Goal: Transaction & Acquisition: Purchase product/service

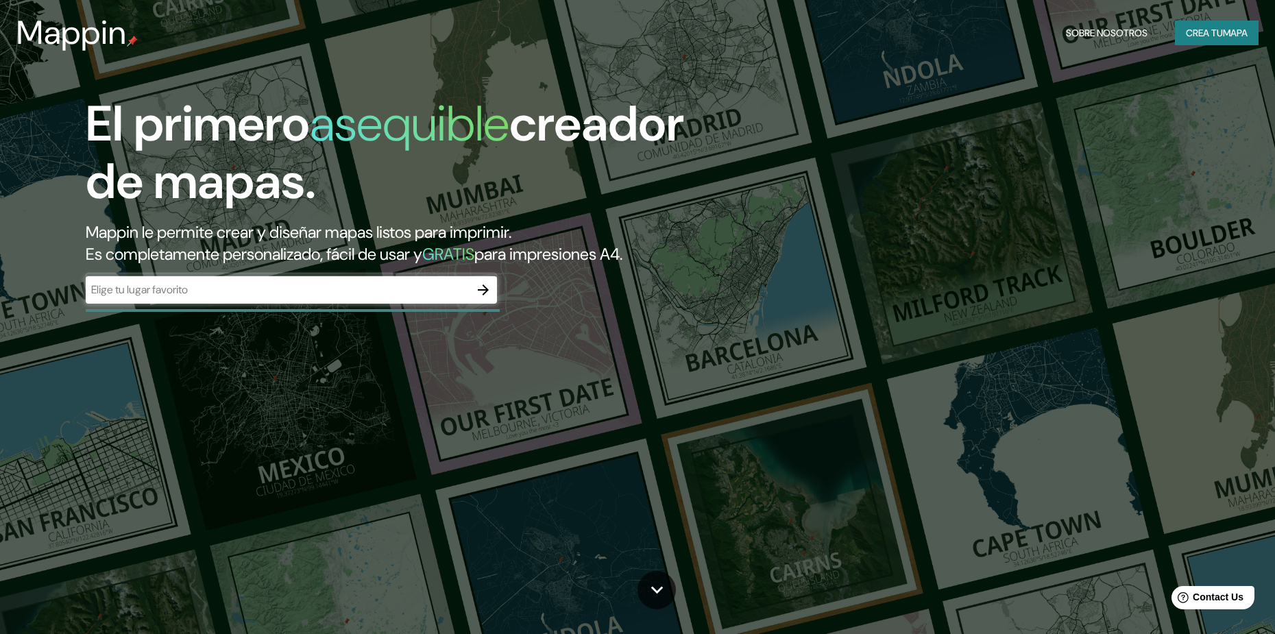
click at [302, 289] on input "text" at bounding box center [278, 290] width 384 height 16
type input "Brasilia"
click at [485, 292] on icon "button" at bounding box center [483, 290] width 11 height 11
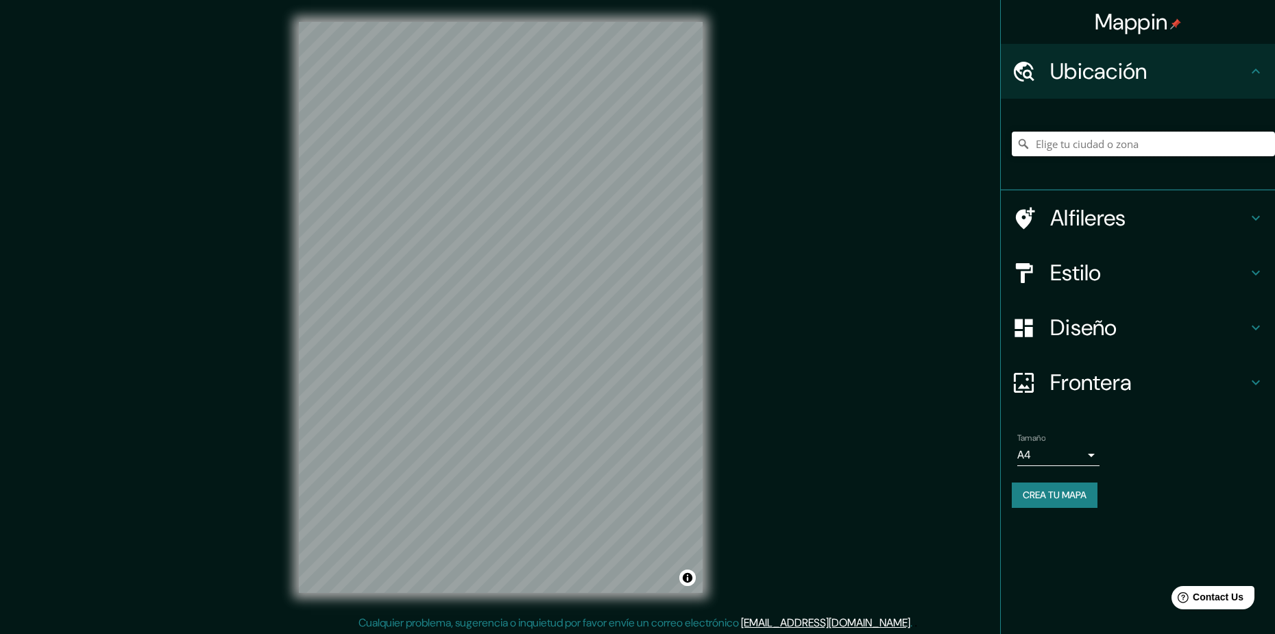
click at [1122, 147] on input "Pick your city or area" at bounding box center [1143, 144] width 263 height 25
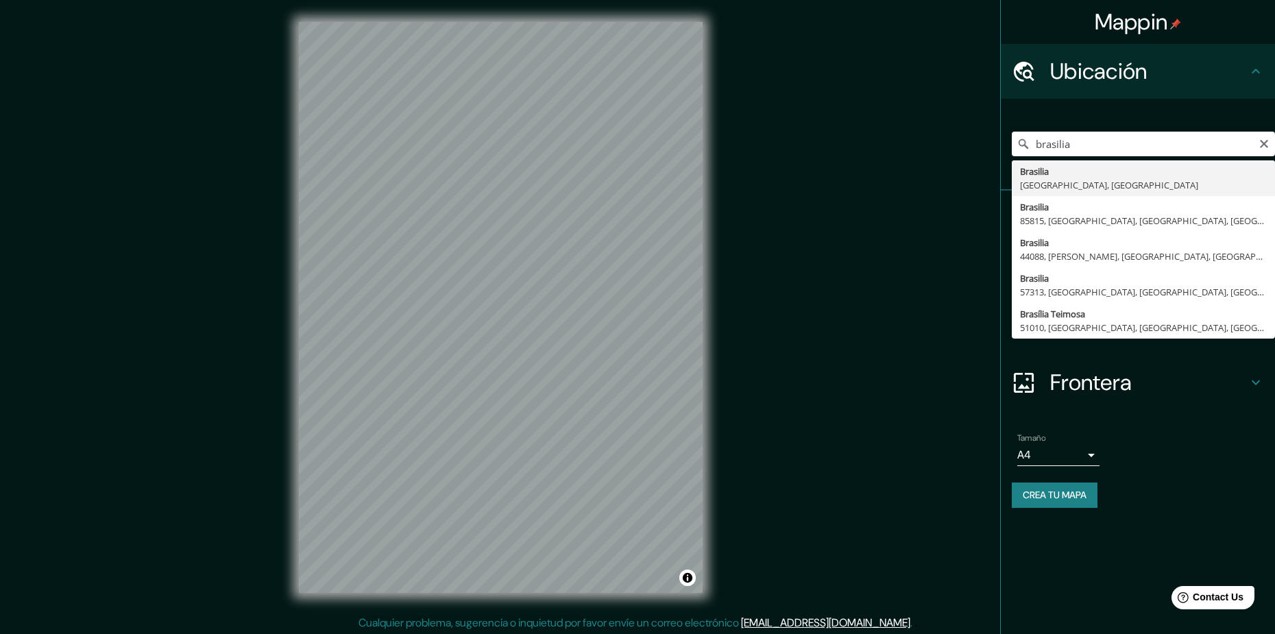
type input "[GEOGRAPHIC_DATA], [GEOGRAPHIC_DATA], [GEOGRAPHIC_DATA]"
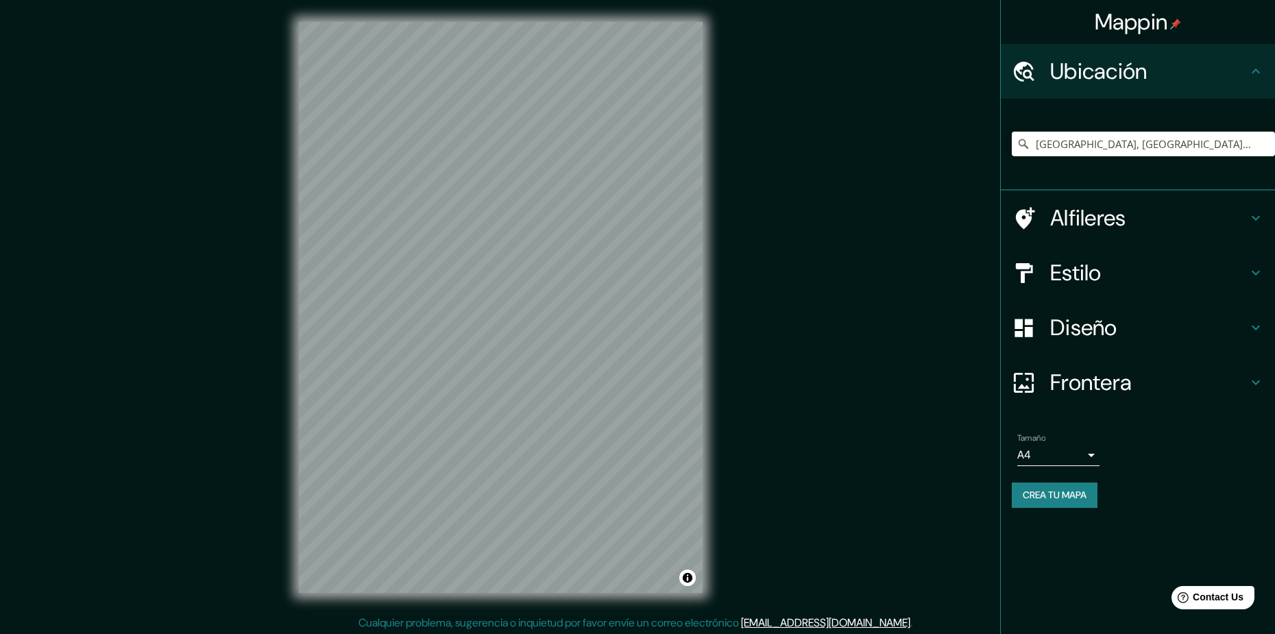
scroll to position [3, 0]
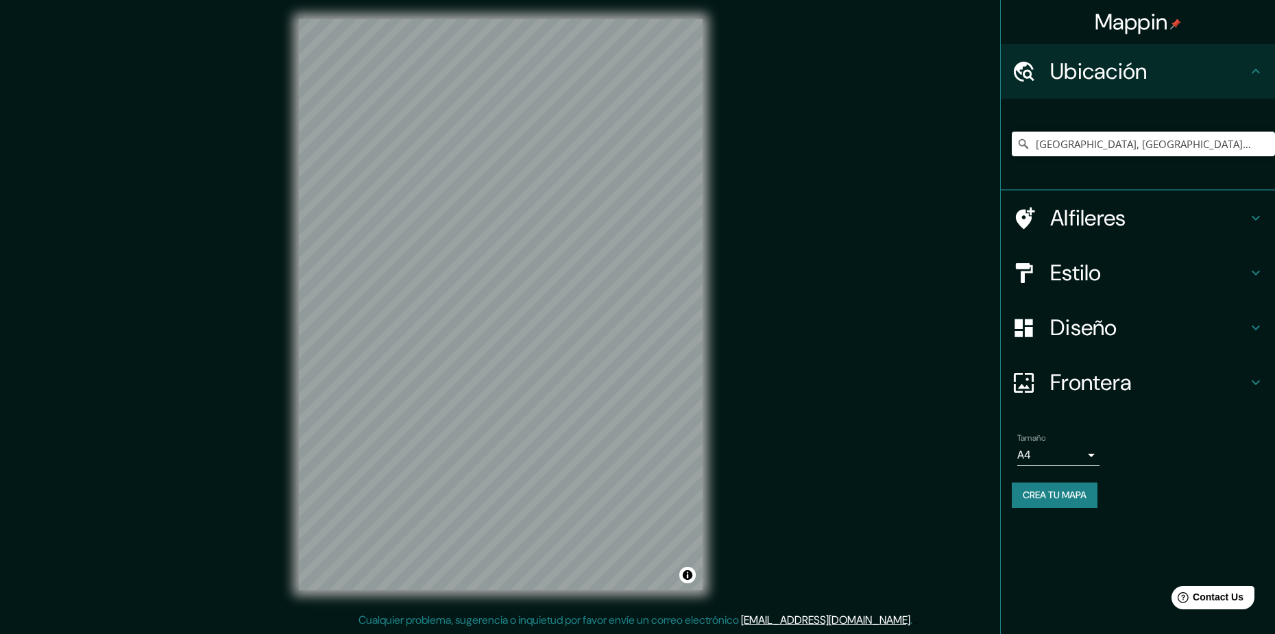
click at [1111, 280] on h4 "Estilo" at bounding box center [1148, 272] width 197 height 27
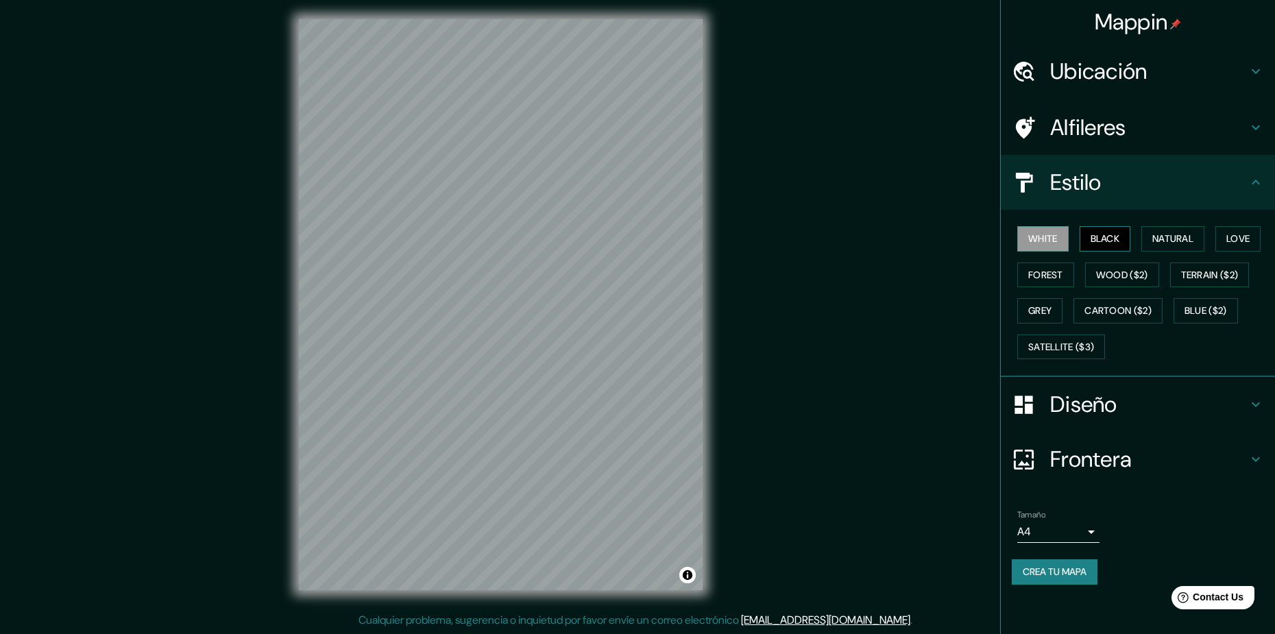
click at [1098, 238] on button "Black" at bounding box center [1105, 238] width 51 height 25
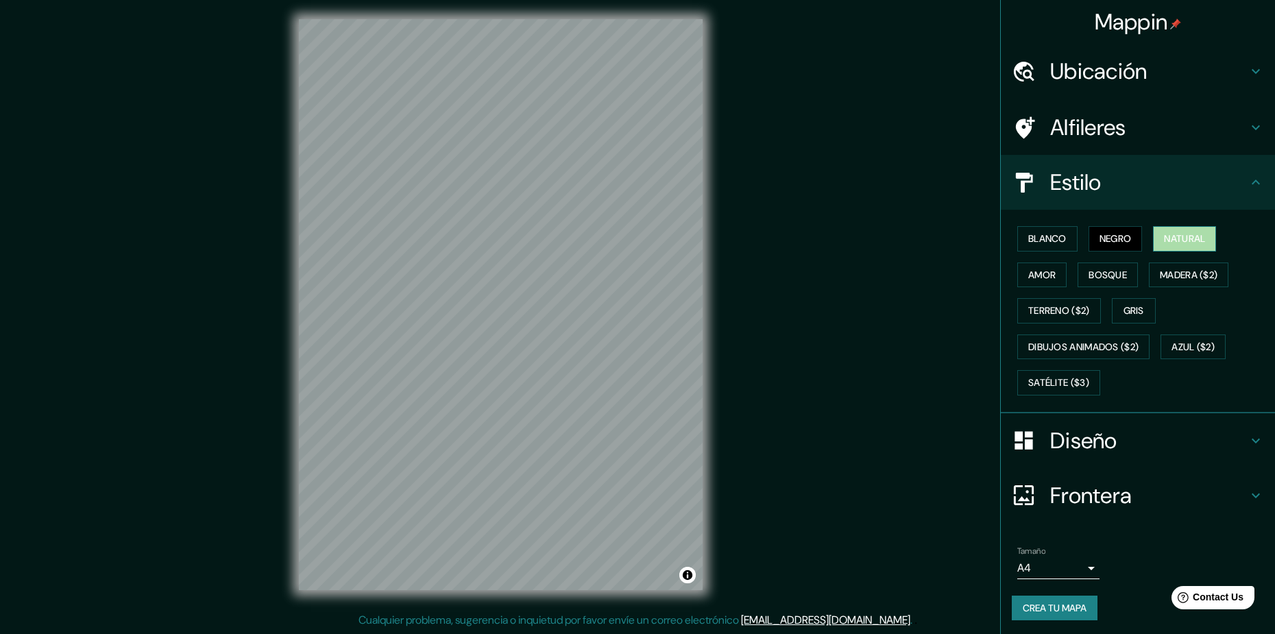
click at [1168, 232] on button "Natural" at bounding box center [1184, 238] width 63 height 25
click at [1044, 276] on button "Amor" at bounding box center [1042, 275] width 49 height 25
click at [1092, 278] on button "Bosque" at bounding box center [1108, 275] width 60 height 25
click at [1136, 315] on button "Gris" at bounding box center [1134, 310] width 44 height 25
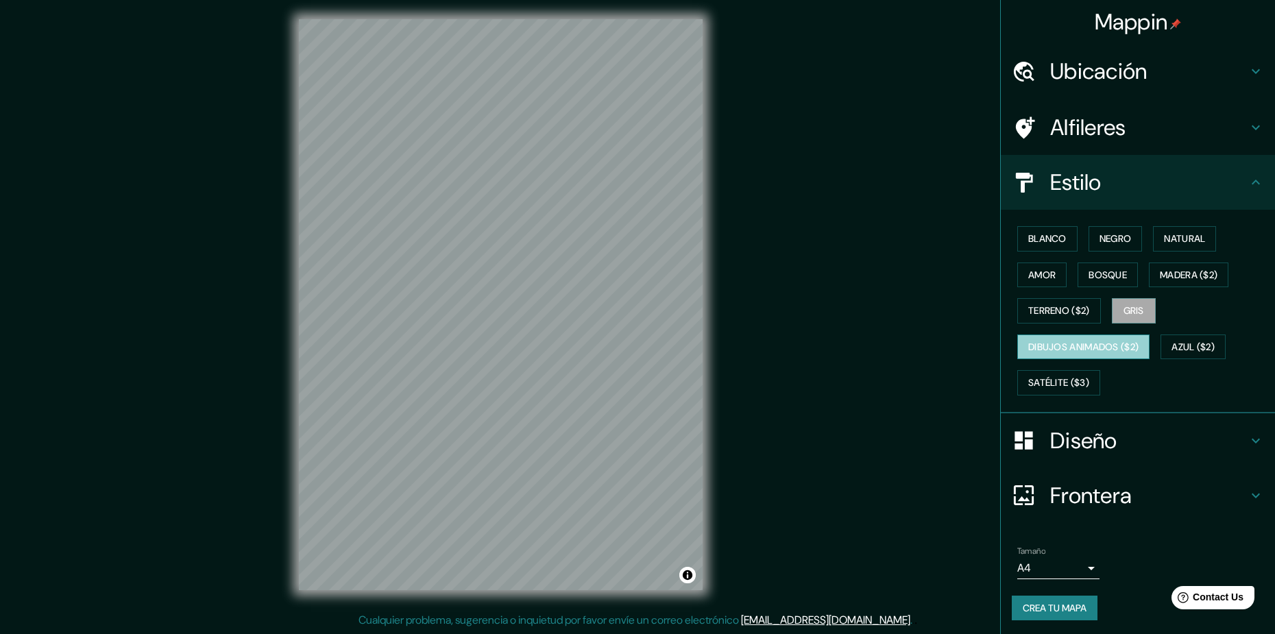
click at [1093, 352] on button "Dibujos animados ($2)" at bounding box center [1084, 347] width 132 height 25
click at [1170, 344] on button "Azul ($2)" at bounding box center [1193, 347] width 65 height 25
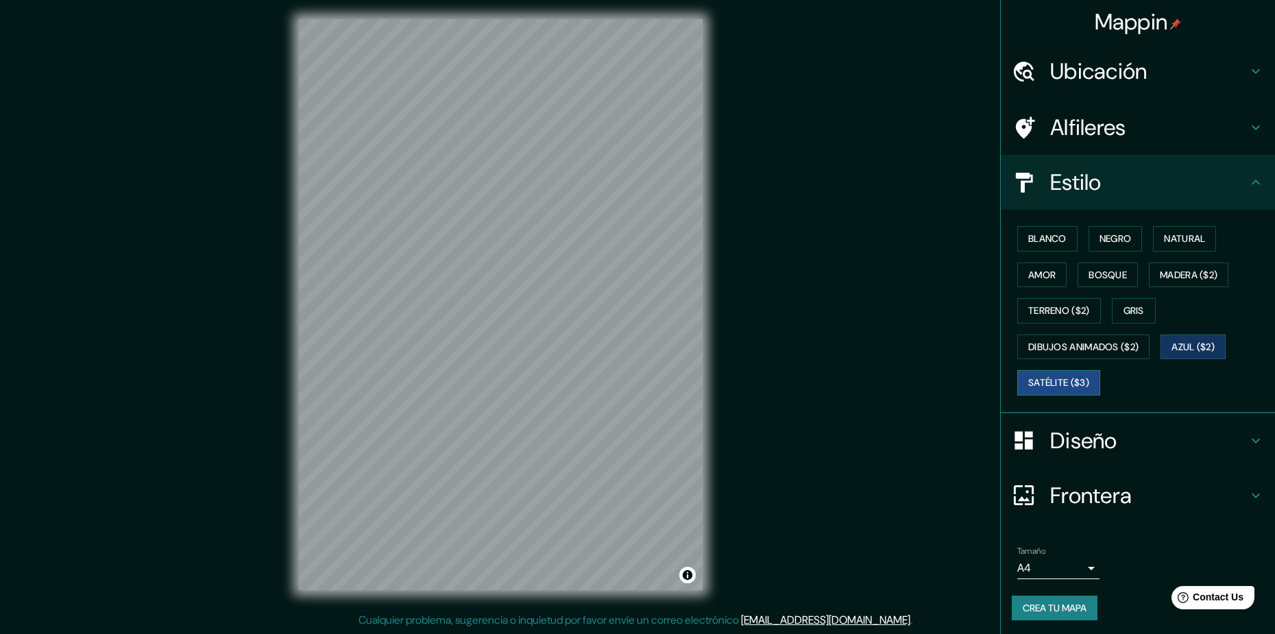
click at [1051, 386] on button "Satélite ($3)" at bounding box center [1059, 382] width 83 height 25
click at [1106, 276] on button "Bosque" at bounding box center [1108, 275] width 60 height 25
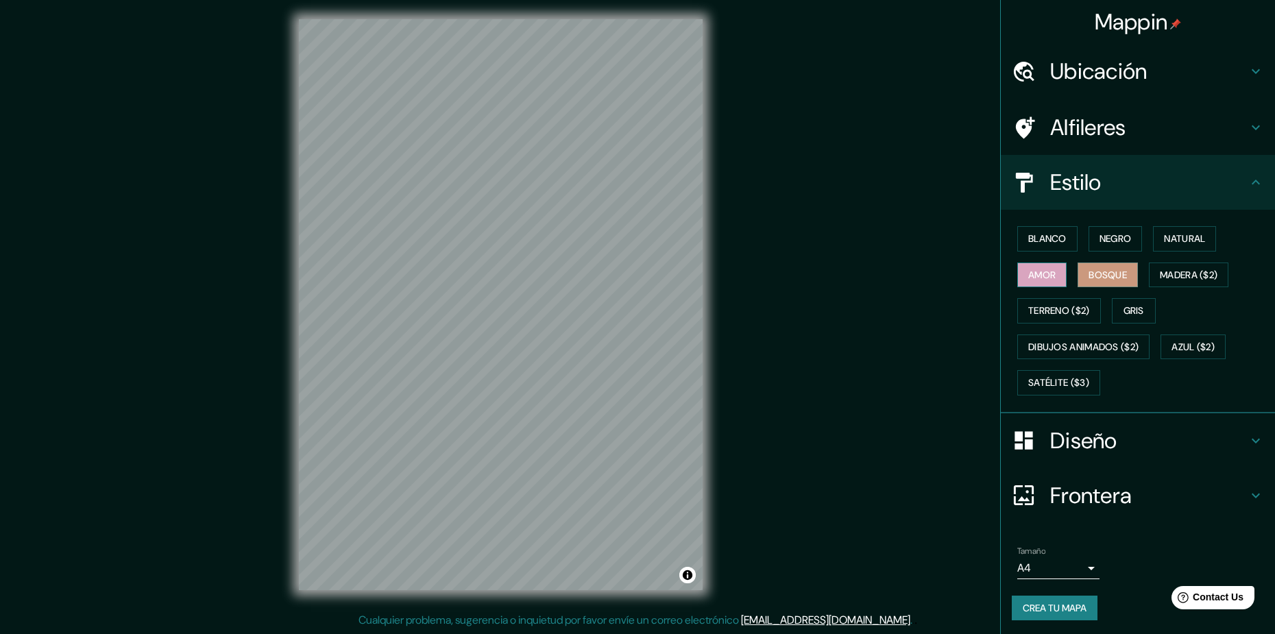
click at [1036, 276] on button "Amor" at bounding box center [1042, 275] width 49 height 25
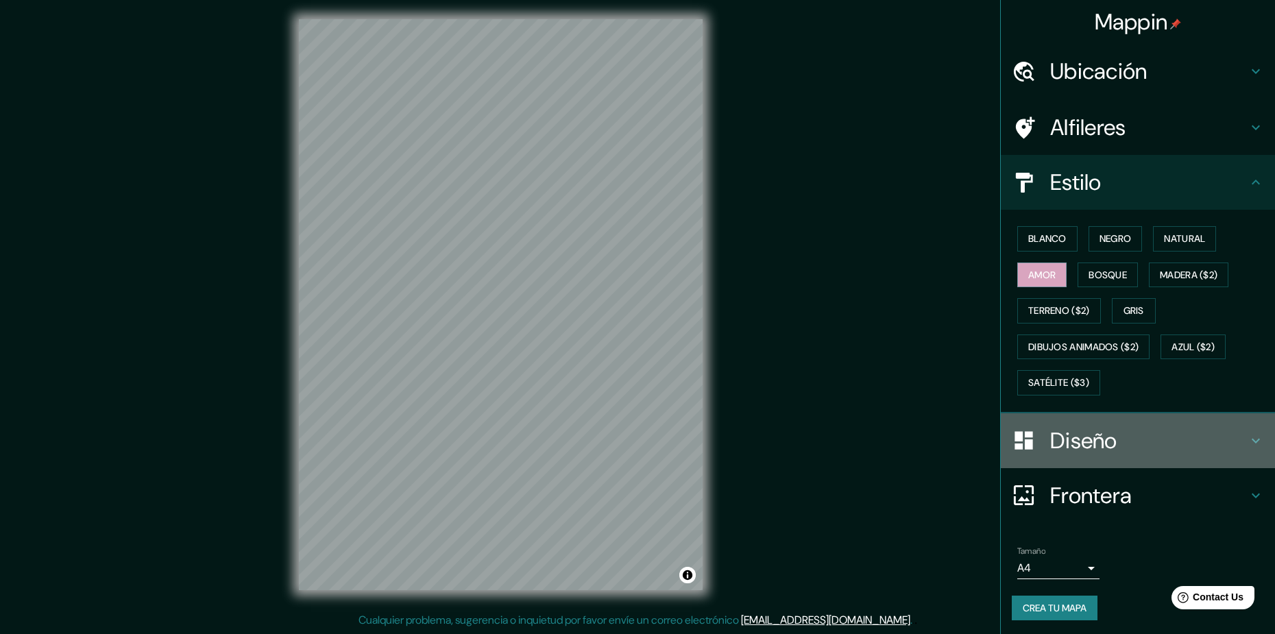
click at [1090, 440] on h4 "Diseño" at bounding box center [1148, 440] width 197 height 27
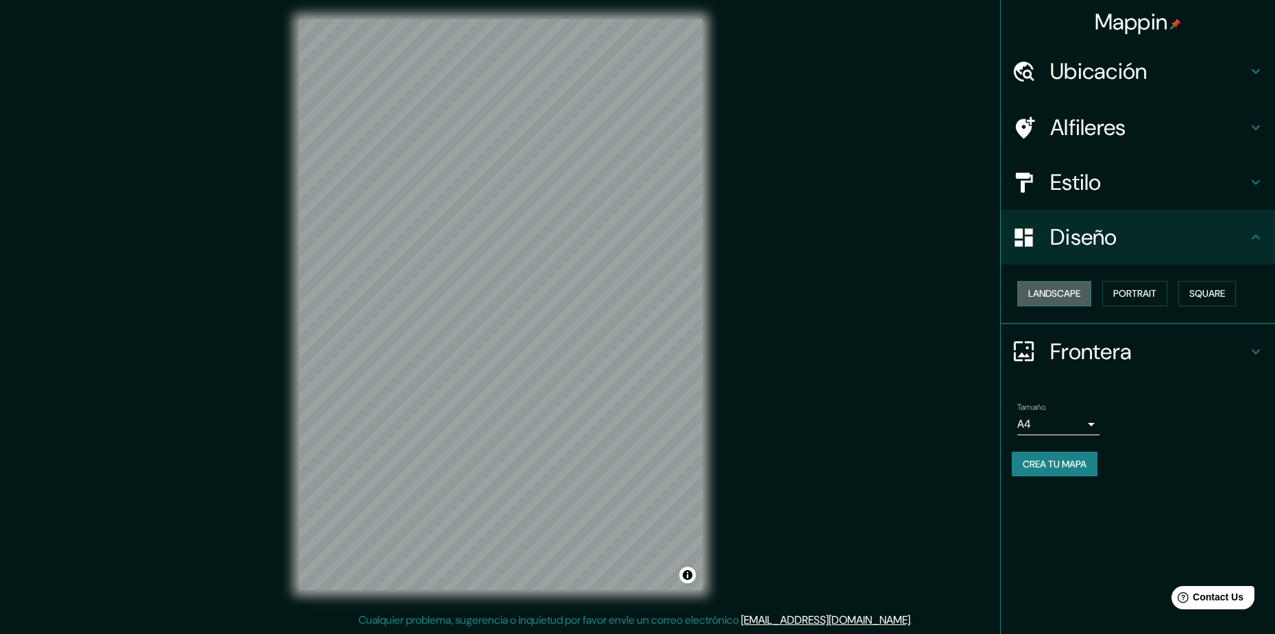
click at [1059, 295] on button "Landscape" at bounding box center [1055, 293] width 74 height 25
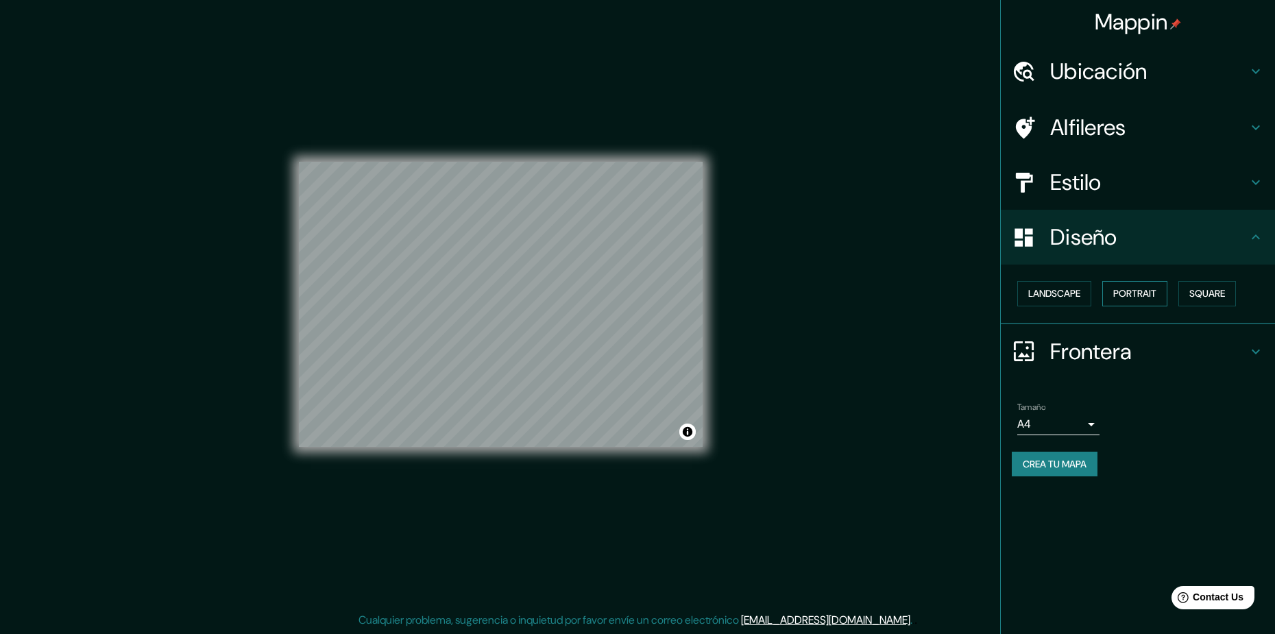
click at [1137, 289] on button "Portrait" at bounding box center [1135, 293] width 65 height 25
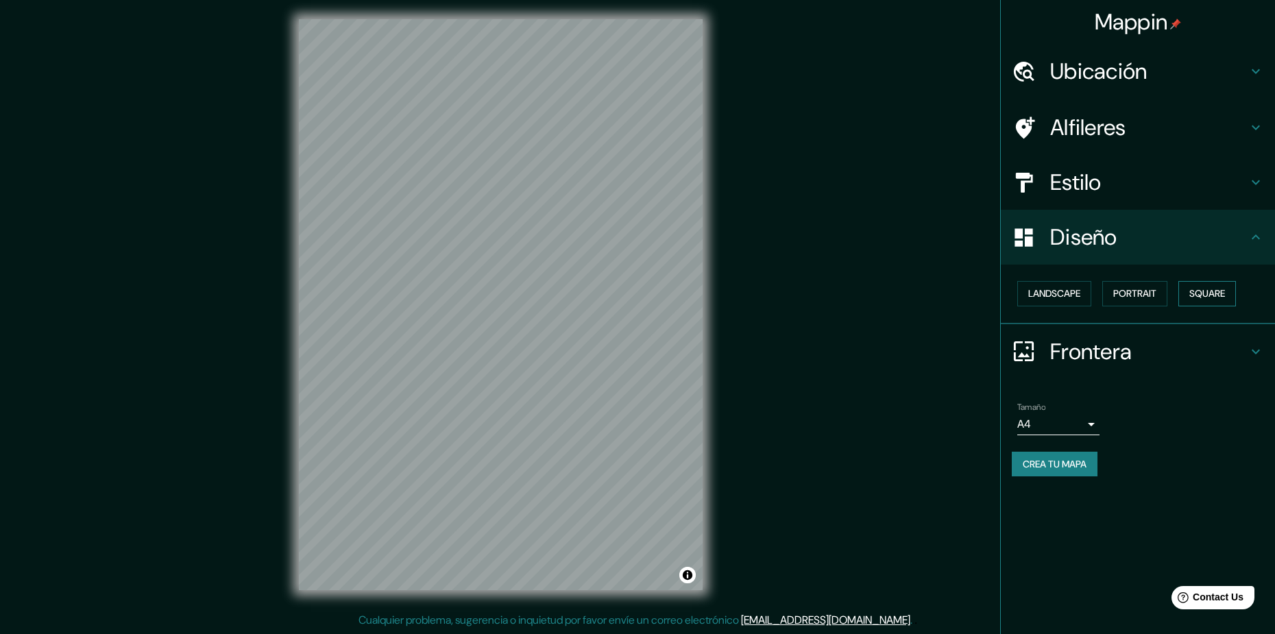
click at [1194, 289] on button "Square" at bounding box center [1208, 293] width 58 height 25
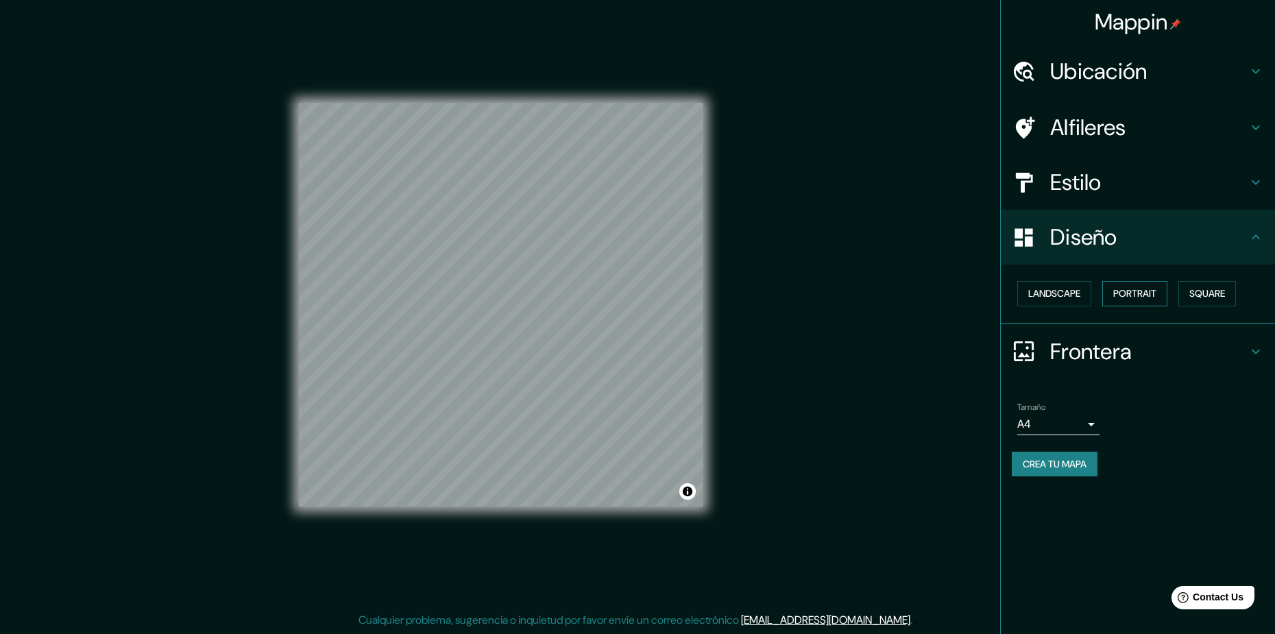
click at [1140, 298] on button "Portrait" at bounding box center [1135, 293] width 65 height 25
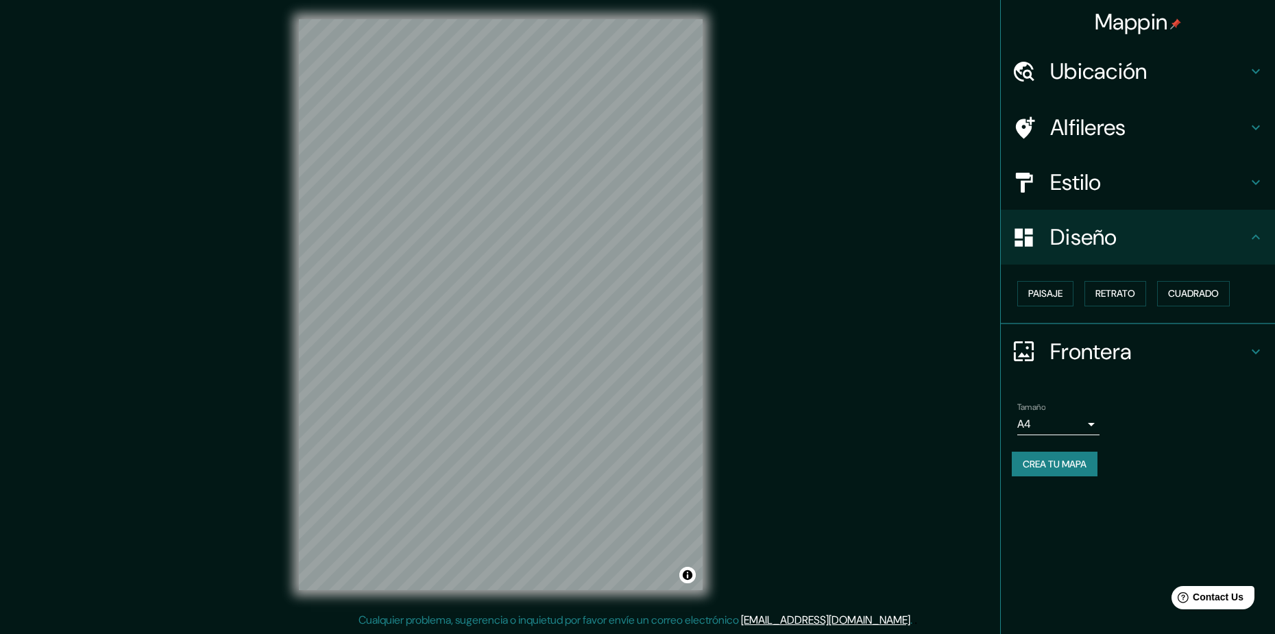
click at [1083, 344] on h4 "Frontera" at bounding box center [1148, 351] width 197 height 27
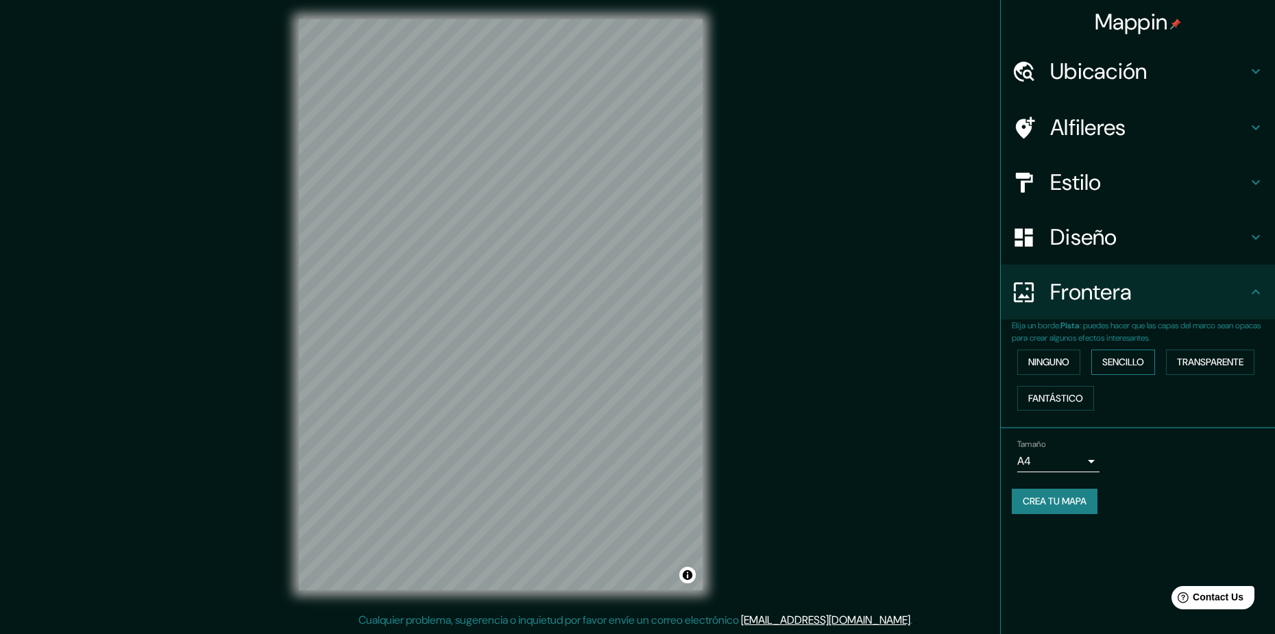
click at [1102, 361] on button "Sencillo" at bounding box center [1124, 362] width 64 height 25
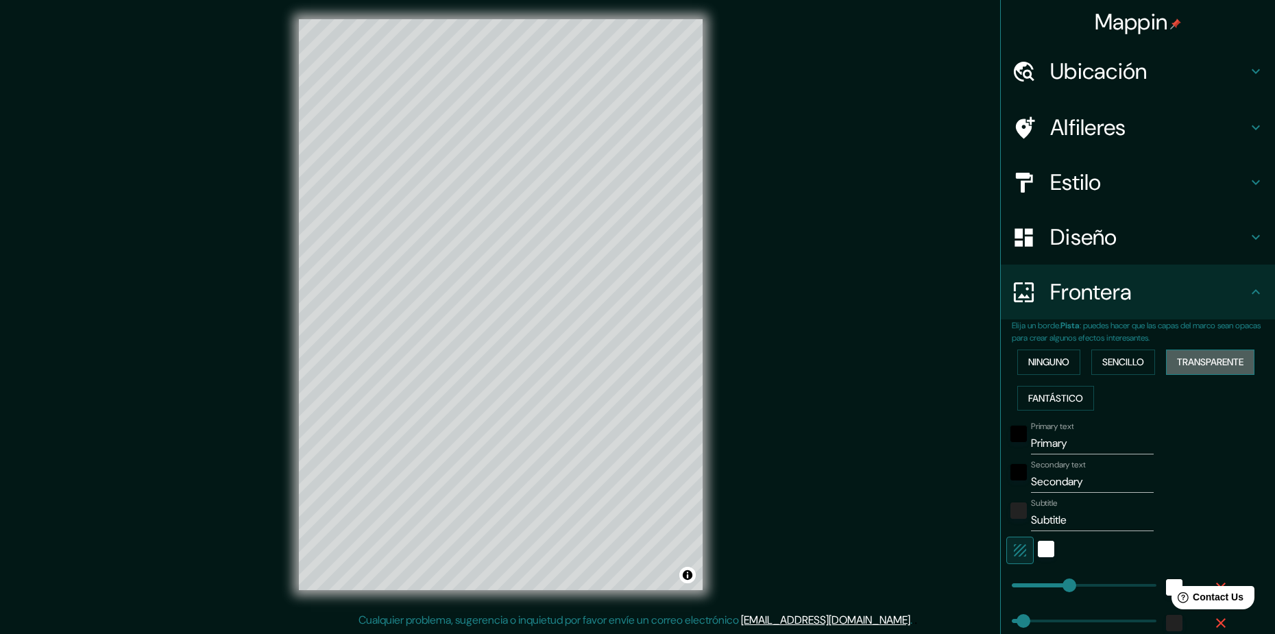
click at [1195, 362] on button "Transparente" at bounding box center [1210, 362] width 88 height 25
click at [1050, 400] on button "Fantástico" at bounding box center [1056, 398] width 77 height 25
click at [1026, 364] on button "Ninguno" at bounding box center [1049, 362] width 63 height 25
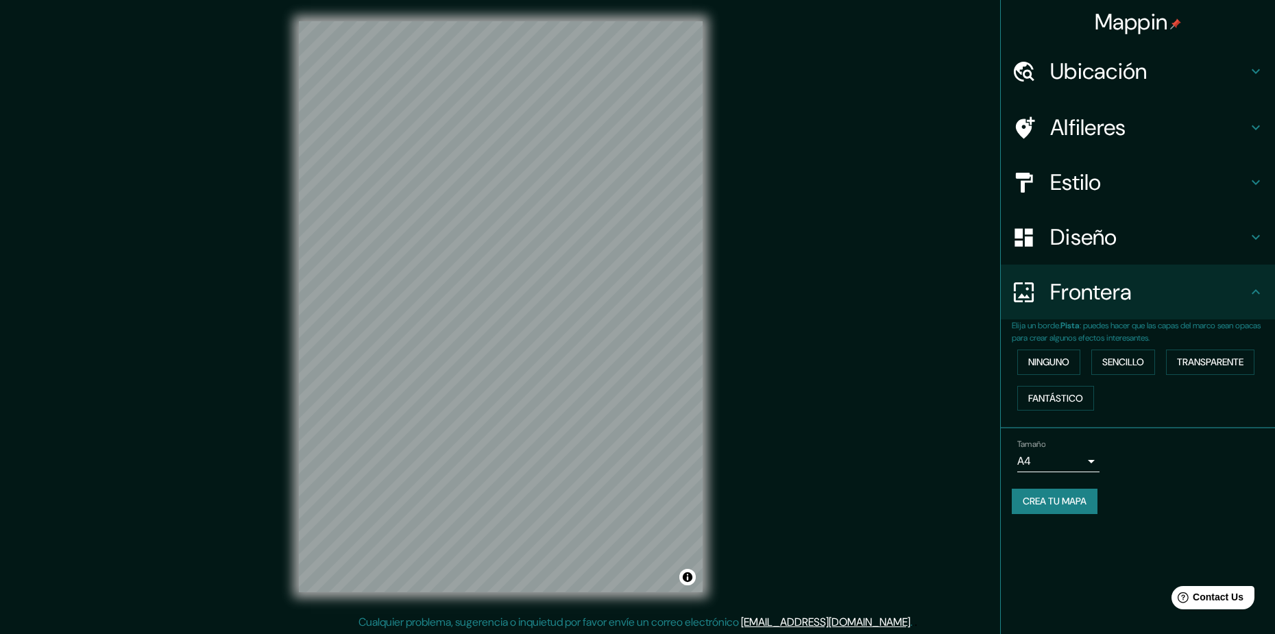
scroll to position [0, 0]
click at [1160, 123] on h4 "Alfileres" at bounding box center [1148, 127] width 197 height 27
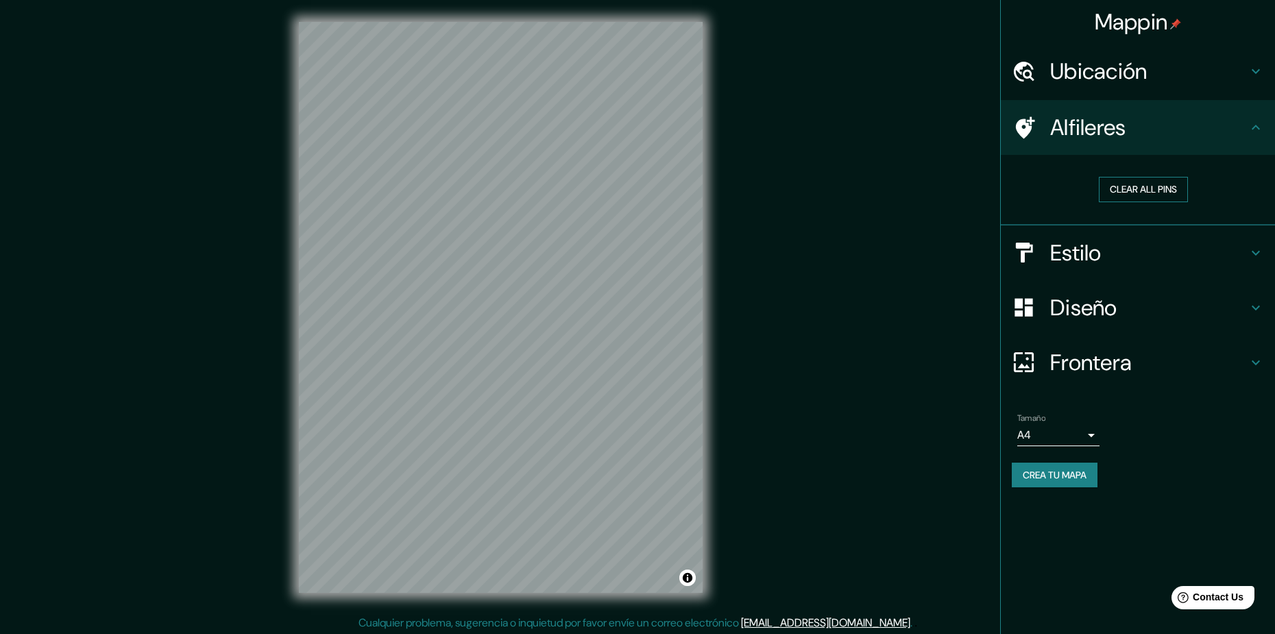
click at [1151, 178] on button "Clear all pins" at bounding box center [1143, 189] width 89 height 25
click at [1146, 191] on button "Clear all pins" at bounding box center [1143, 189] width 89 height 25
click at [1174, 189] on button "Clear all pins" at bounding box center [1143, 189] width 89 height 25
click at [1175, 187] on button "Borrar todos los pines" at bounding box center [1143, 189] width 137 height 25
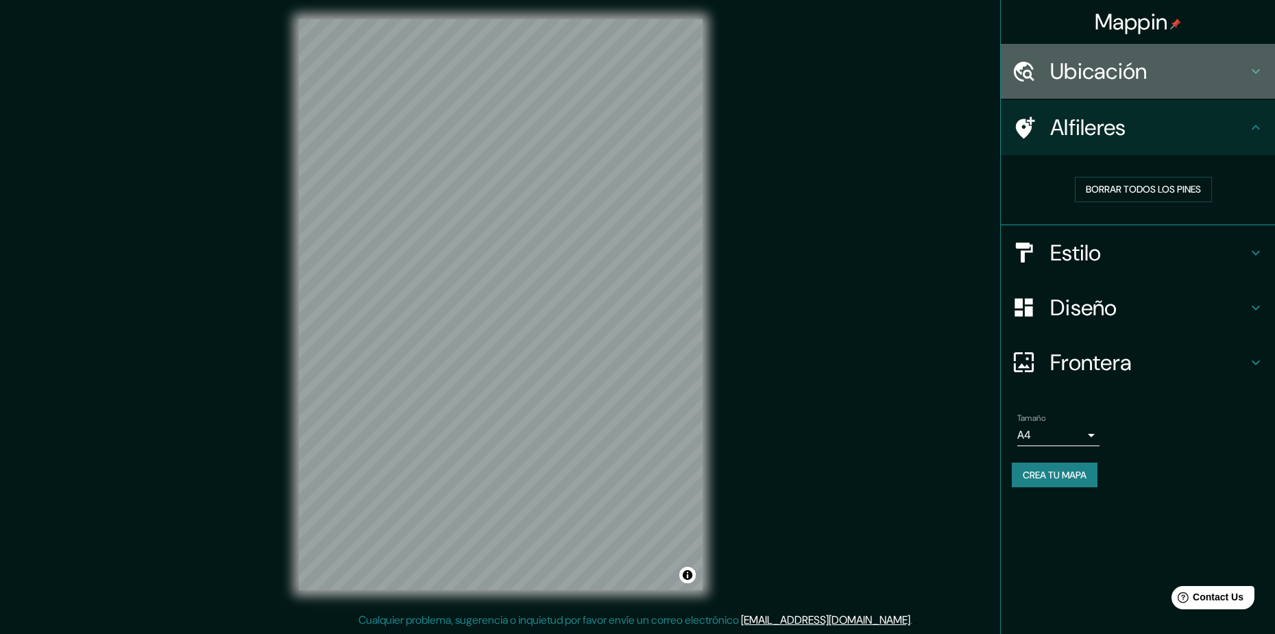
click at [1138, 86] on div "Ubicación" at bounding box center [1138, 71] width 274 height 55
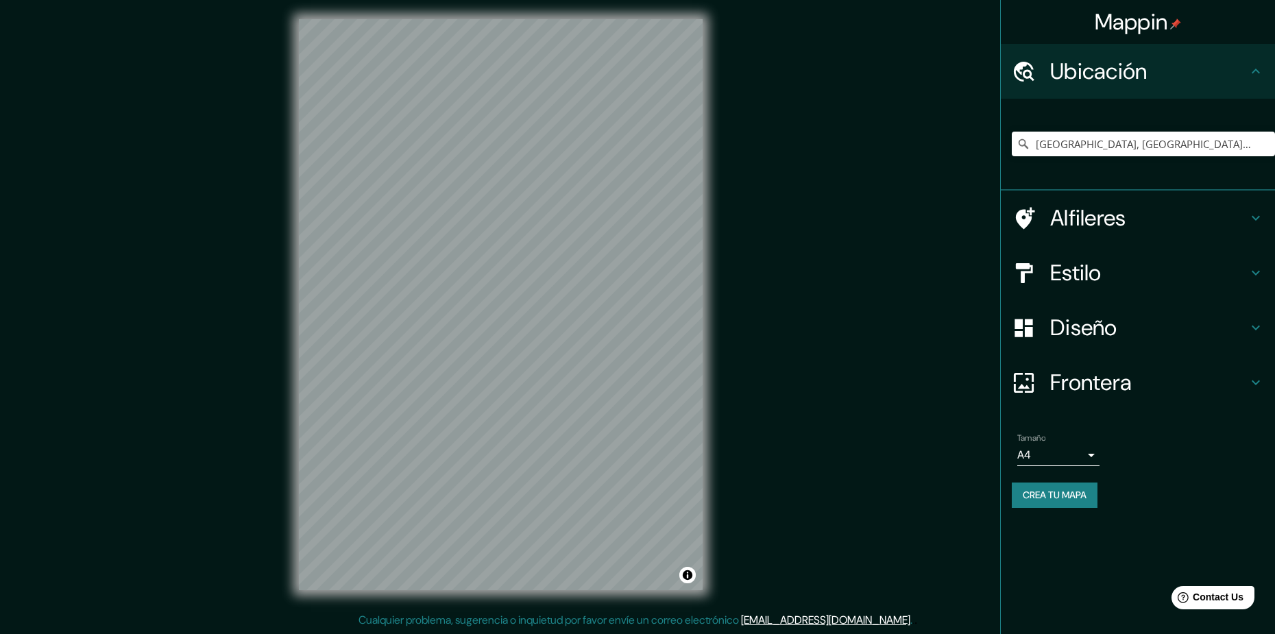
click at [1085, 209] on h4 "Alfileres" at bounding box center [1148, 217] width 197 height 27
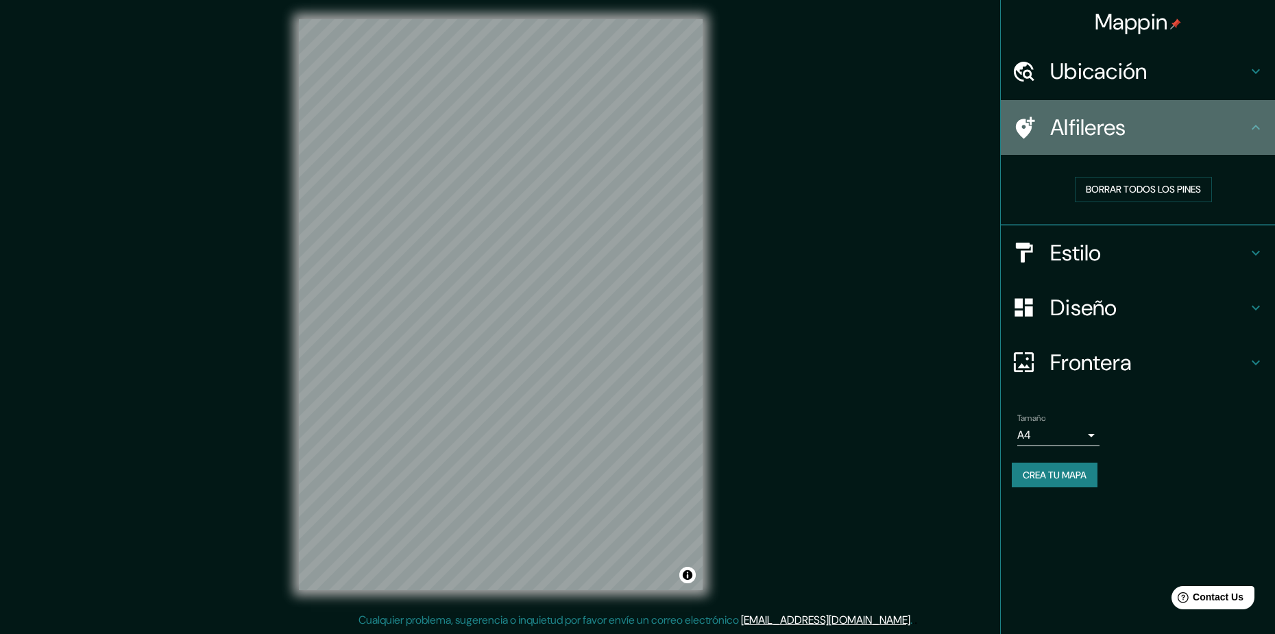
click at [1108, 134] on h4 "Alfileres" at bounding box center [1148, 127] width 197 height 27
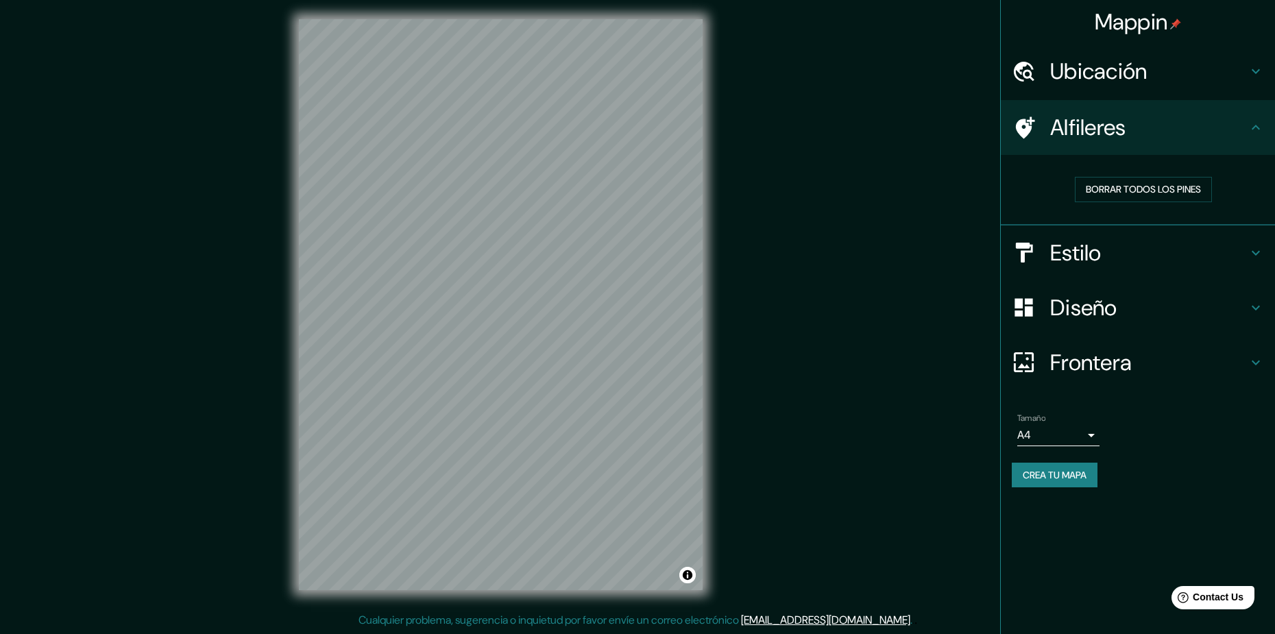
click at [1096, 253] on h4 "Estilo" at bounding box center [1148, 252] width 197 height 27
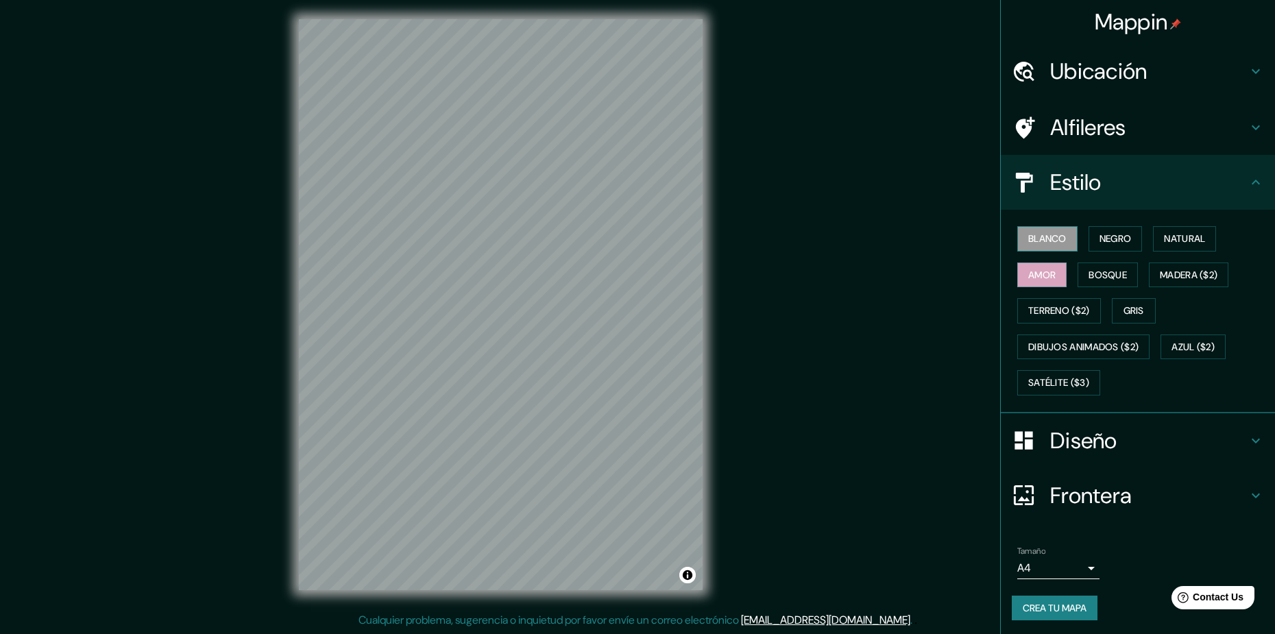
click at [1055, 240] on button "Blanco" at bounding box center [1048, 238] width 60 height 25
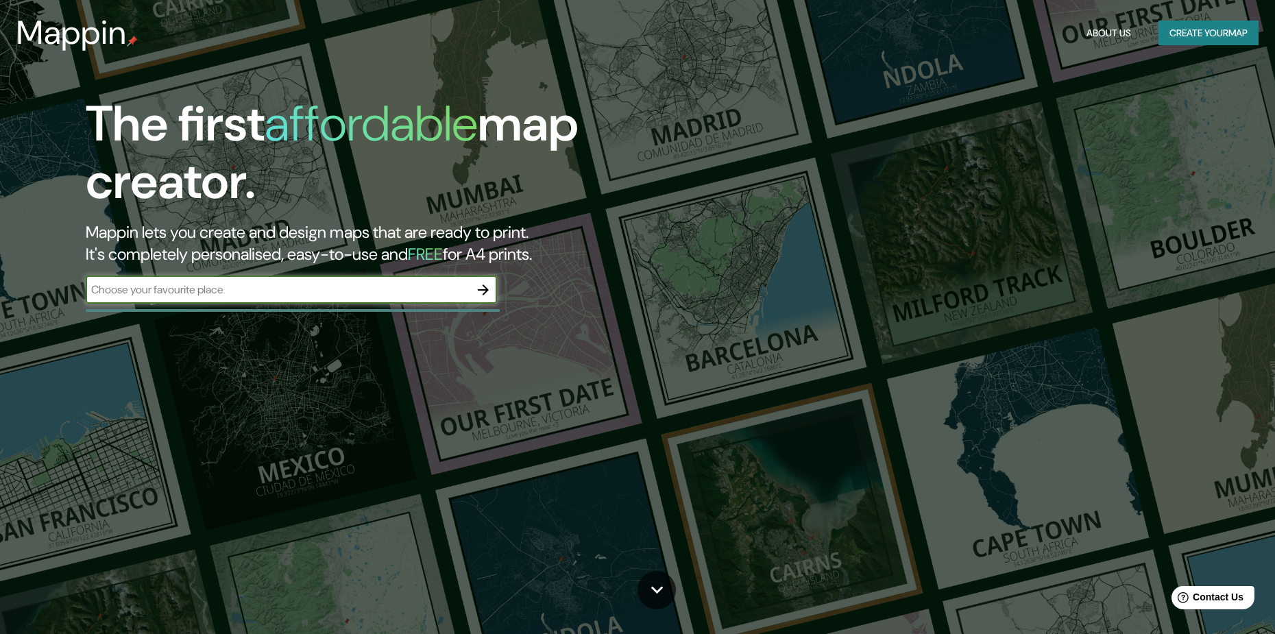
click at [223, 295] on input "text" at bounding box center [278, 290] width 384 height 16
type input "[GEOGRAPHIC_DATA]"
click at [479, 296] on icon "button" at bounding box center [483, 290] width 16 height 16
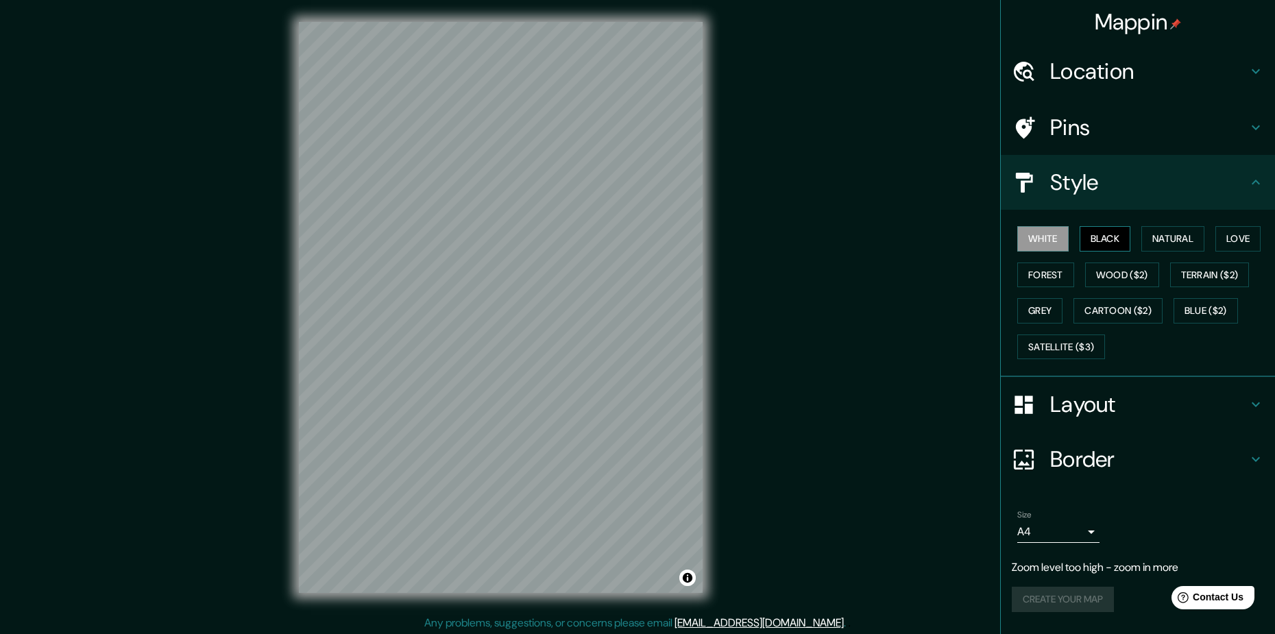
click at [1100, 239] on button "Black" at bounding box center [1105, 238] width 51 height 25
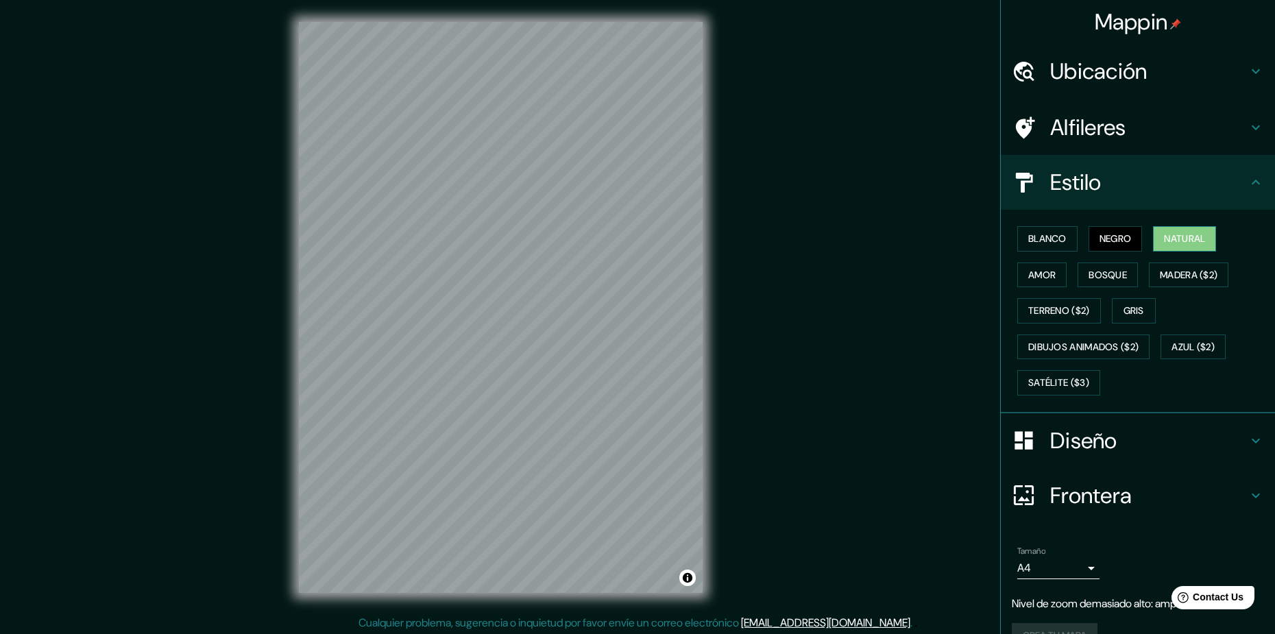
click at [1153, 243] on button "Natural" at bounding box center [1184, 238] width 63 height 25
click at [1098, 282] on button "Bosque" at bounding box center [1108, 275] width 60 height 25
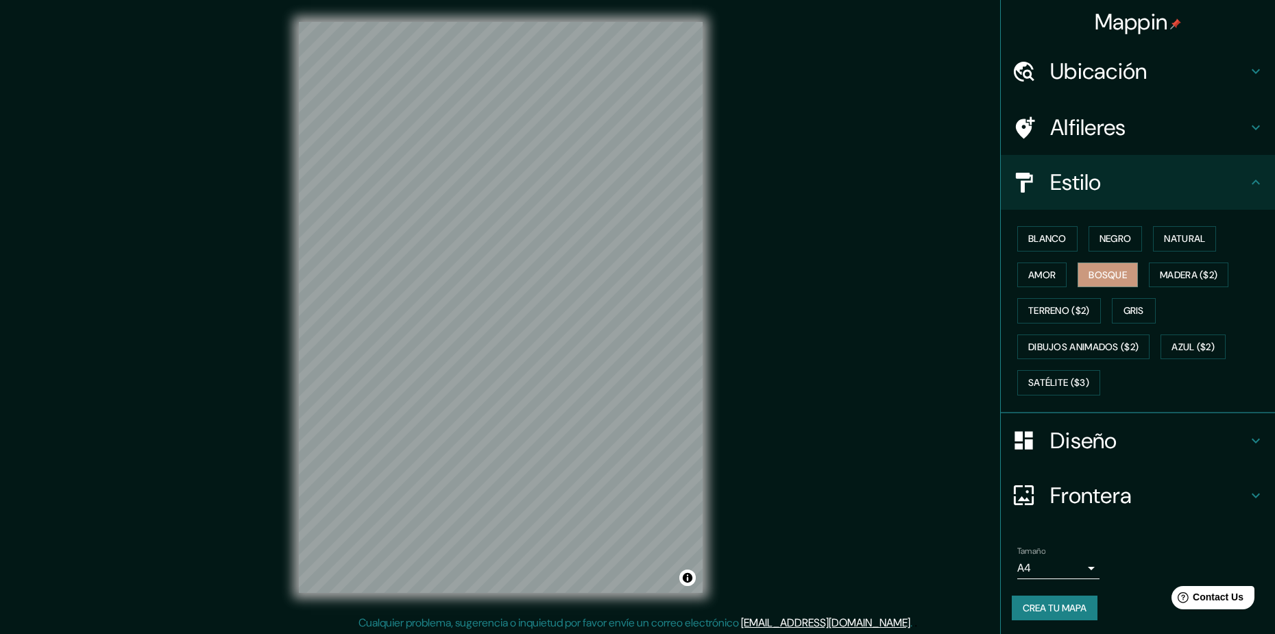
scroll to position [3, 0]
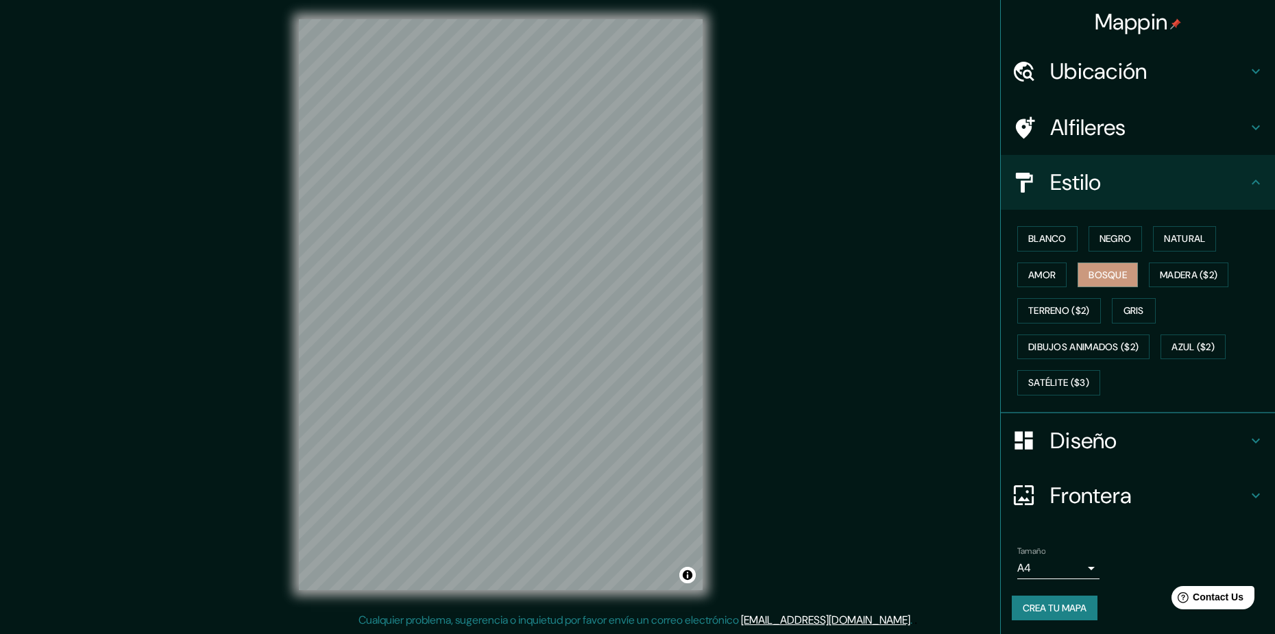
click at [1115, 447] on h4 "Diseño" at bounding box center [1148, 440] width 197 height 27
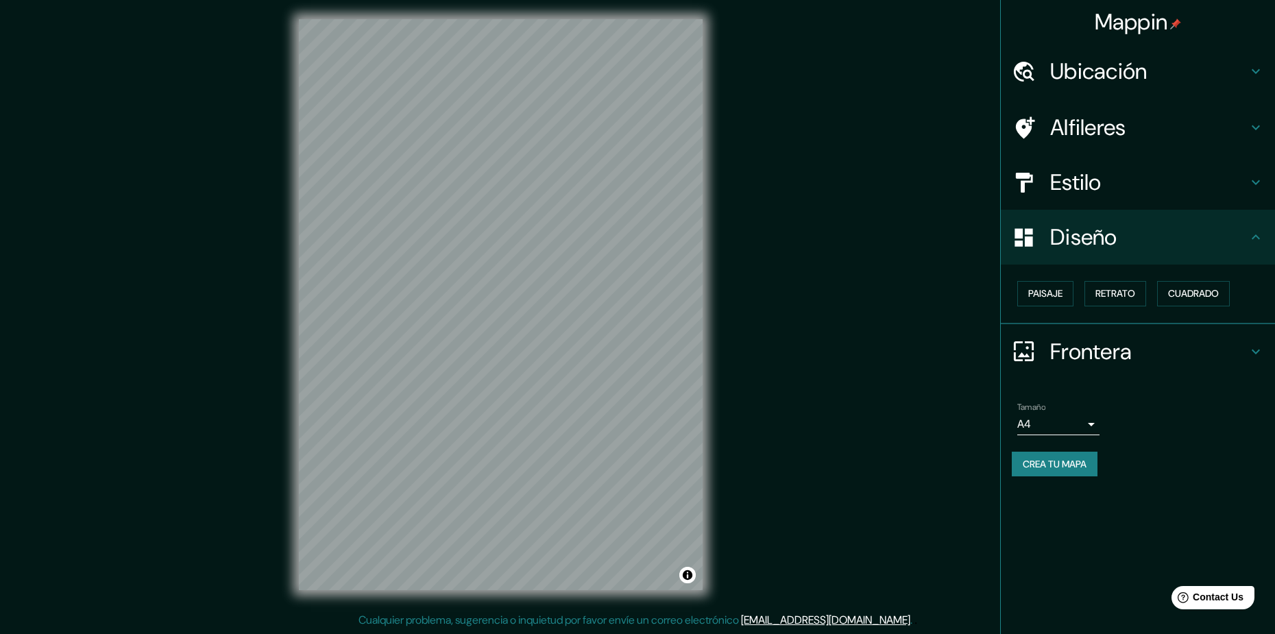
click at [1116, 359] on h4 "Frontera" at bounding box center [1148, 351] width 197 height 27
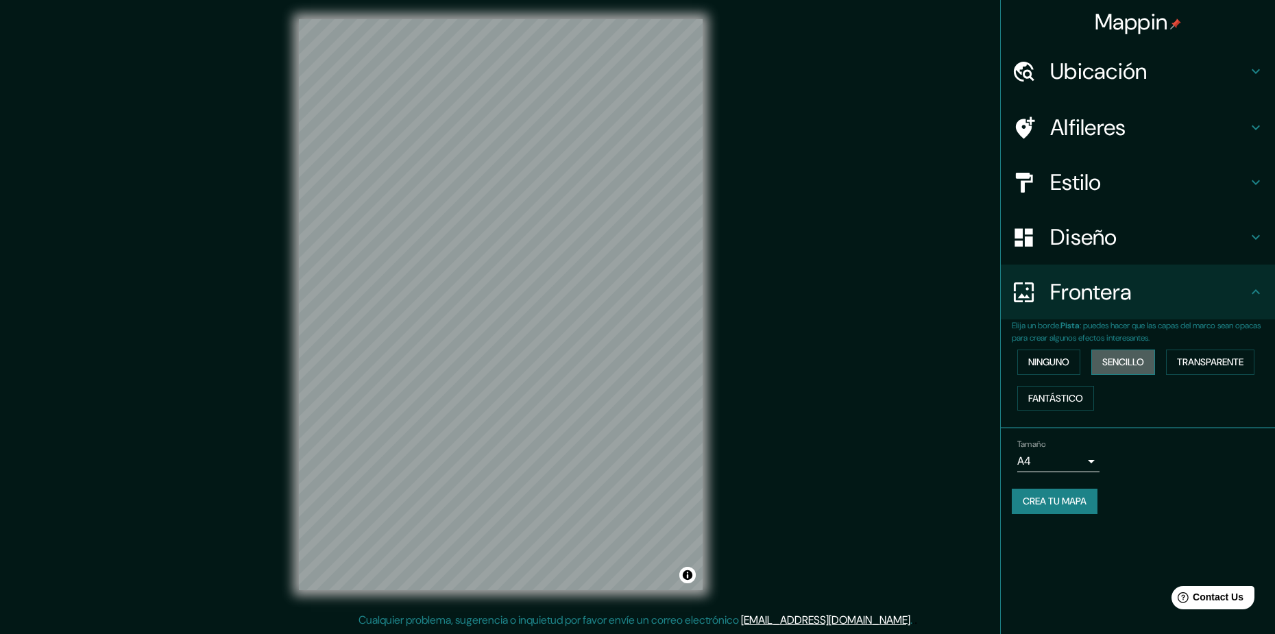
click at [1122, 358] on button "Sencillo" at bounding box center [1124, 362] width 64 height 25
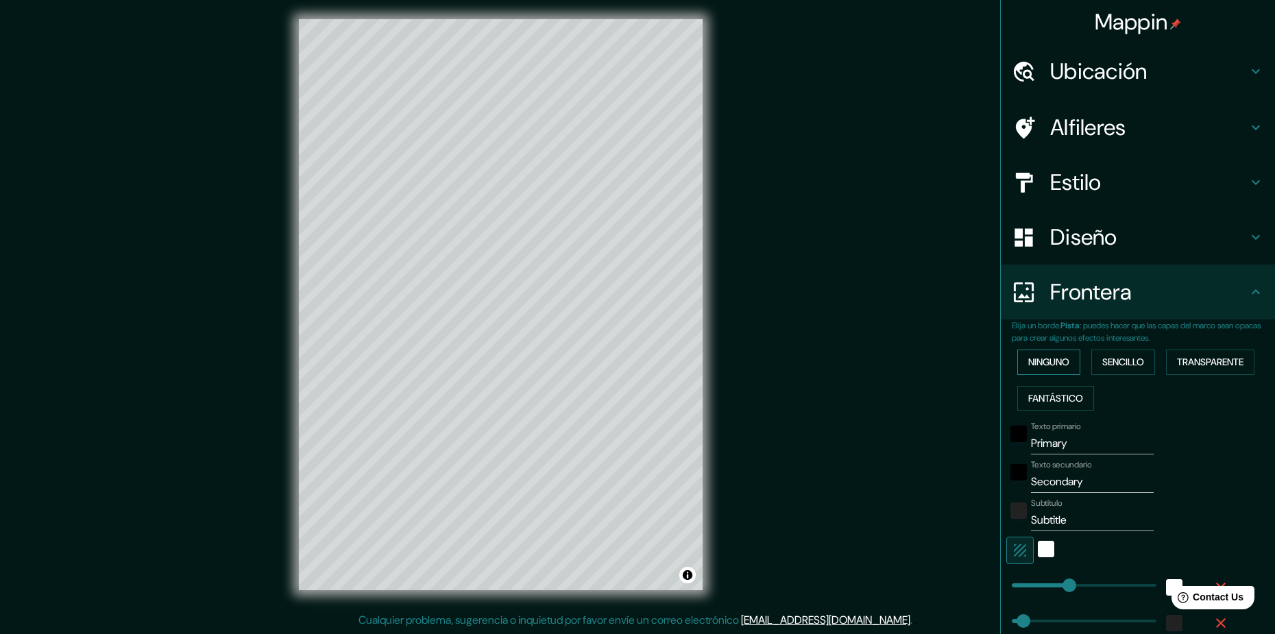
click at [1047, 363] on button "Ninguno" at bounding box center [1049, 362] width 63 height 25
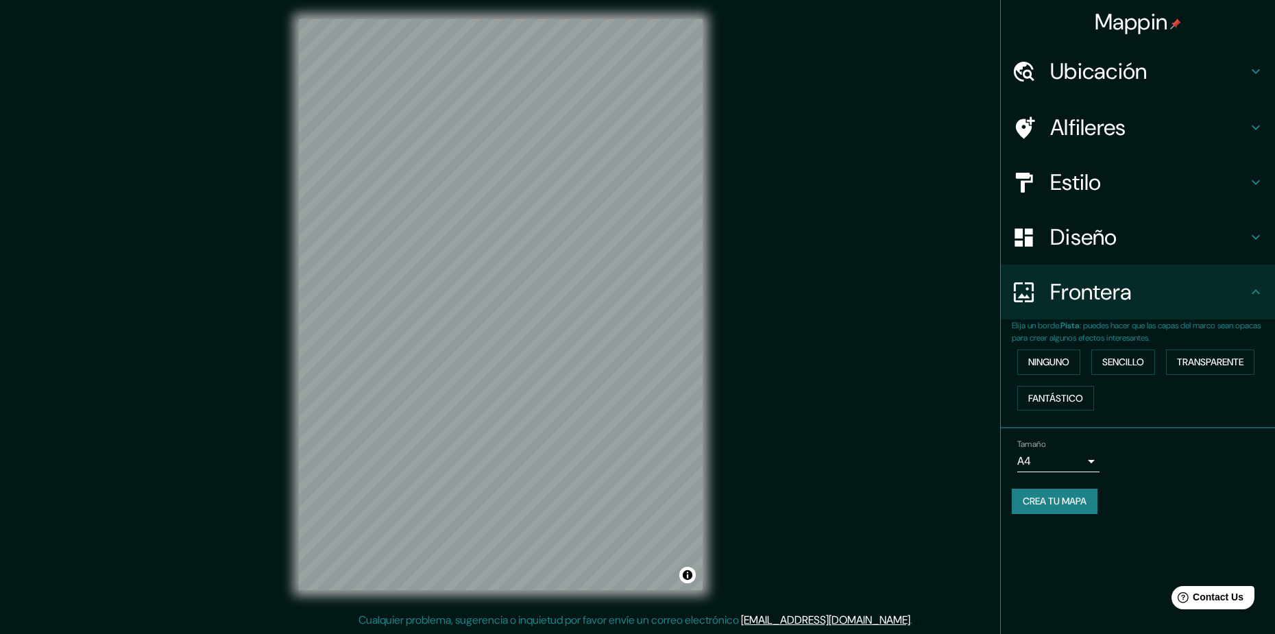
click at [964, 466] on div "Mappin Ubicación Alfileres Estilo Diseño Frontera Elija un borde. Pista : puede…" at bounding box center [637, 315] width 1275 height 637
click at [1192, 226] on h4 "Diseño" at bounding box center [1148, 237] width 197 height 27
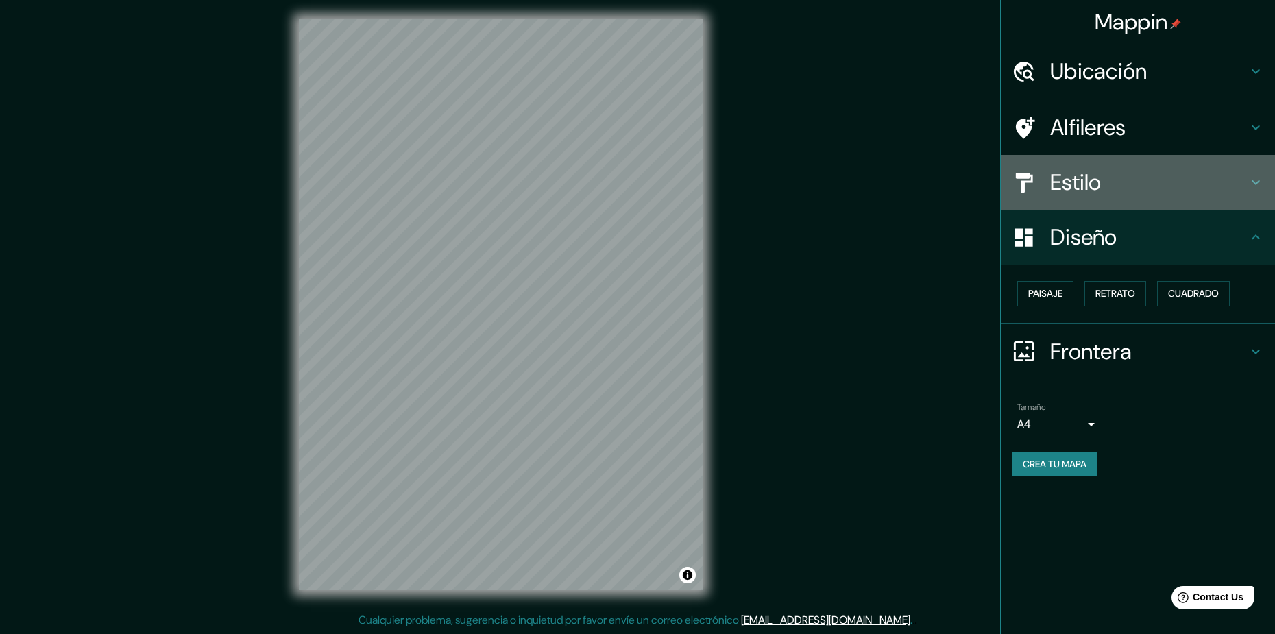
click at [1128, 179] on h4 "Estilo" at bounding box center [1148, 182] width 197 height 27
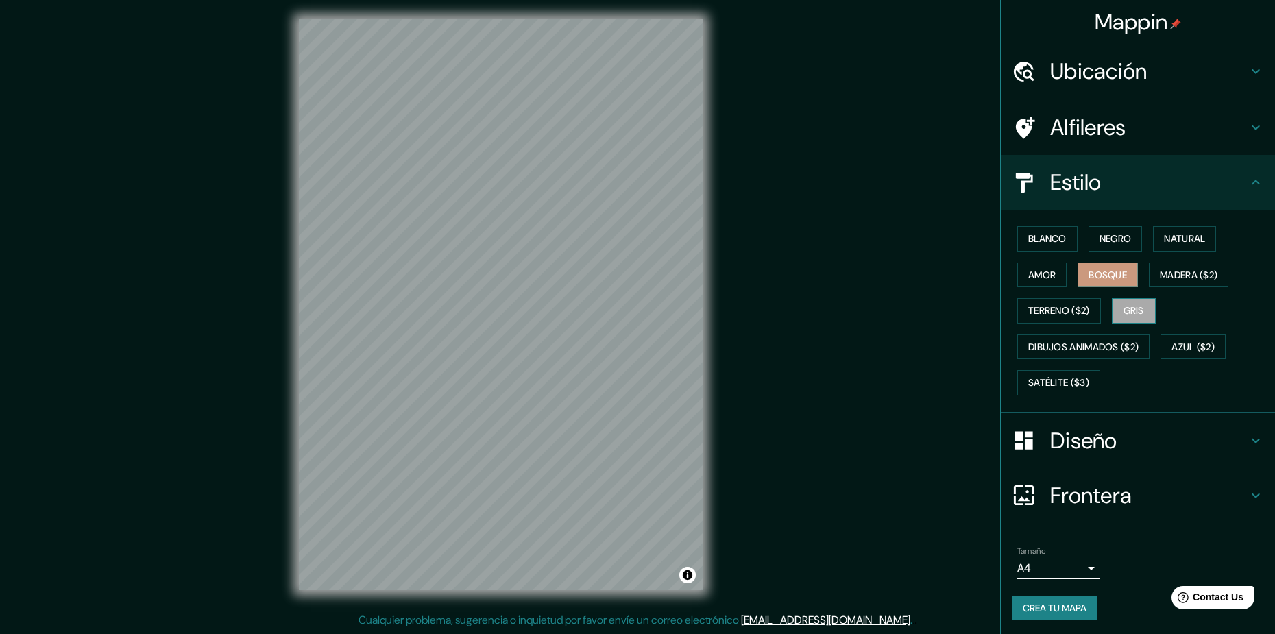
click at [1130, 309] on button "Gris" at bounding box center [1134, 310] width 44 height 25
click at [1116, 282] on button "Bosque" at bounding box center [1108, 275] width 60 height 25
click at [1158, 62] on h4 "Ubicación" at bounding box center [1148, 71] width 197 height 27
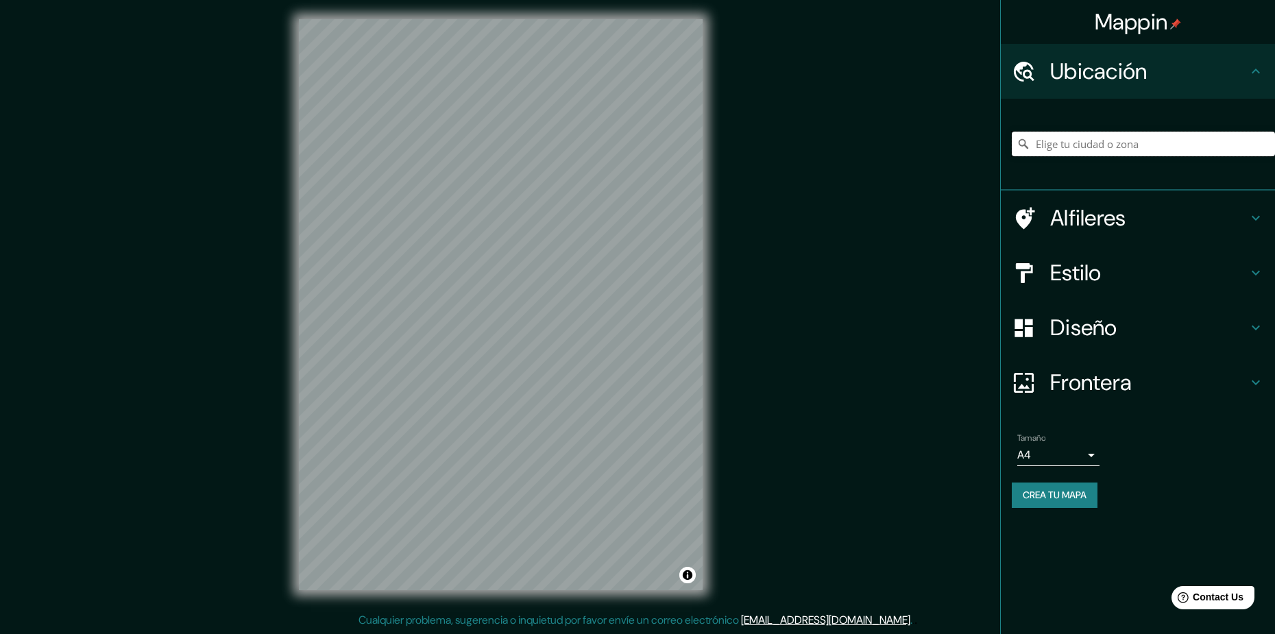
click at [1104, 143] on input "Pick your city or area" at bounding box center [1143, 144] width 263 height 25
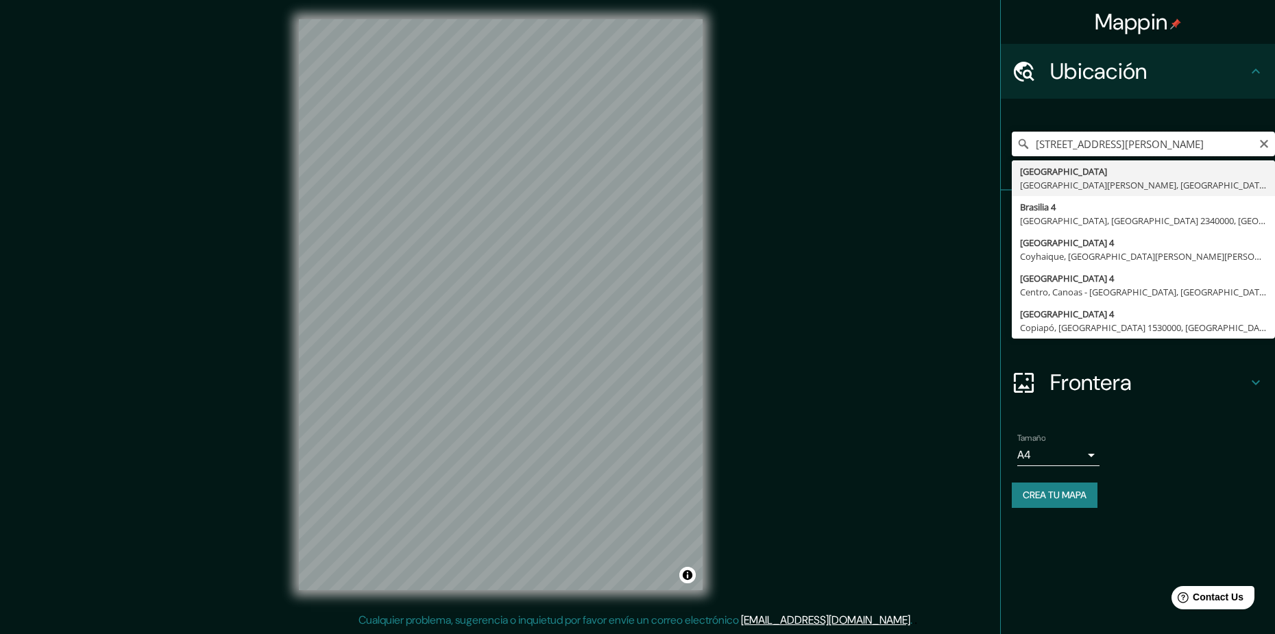
click at [1143, 138] on input "Avenida Brasil 4, San Antonio, Región de Valparaíso 2660000, Chile" at bounding box center [1143, 144] width 263 height 25
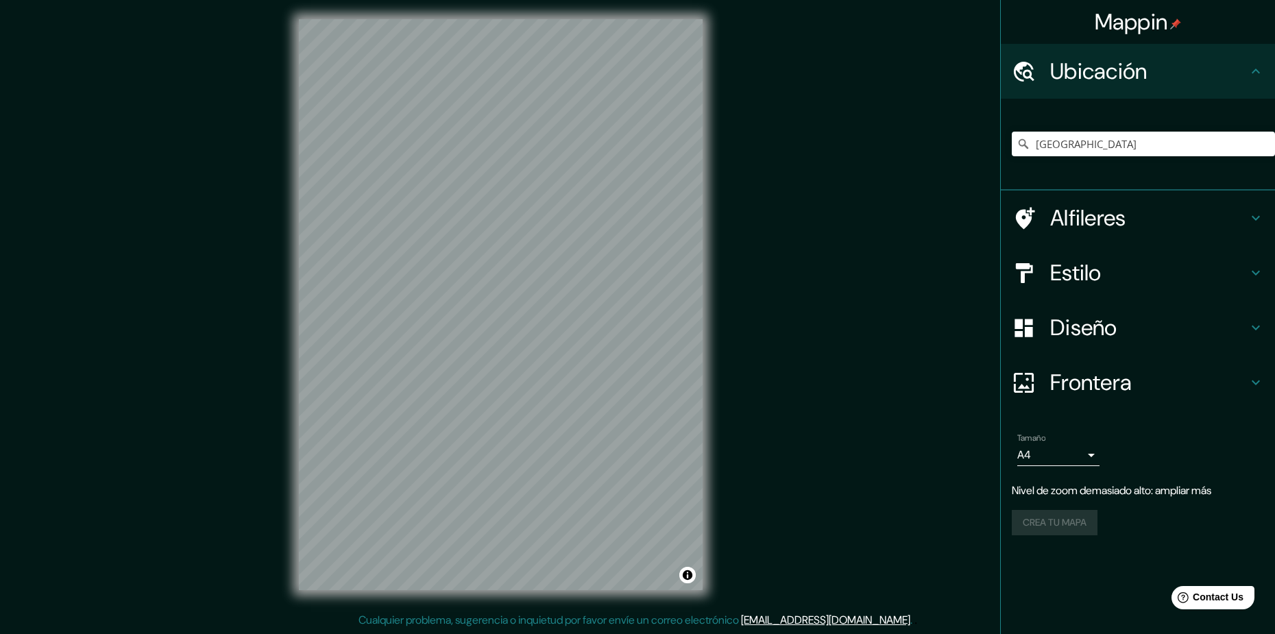
click at [1098, 121] on div "Brasil Brasil Brasilia Distrito Federal, Brasil Brasilândia São Paulo, São Paul…" at bounding box center [1143, 144] width 263 height 69
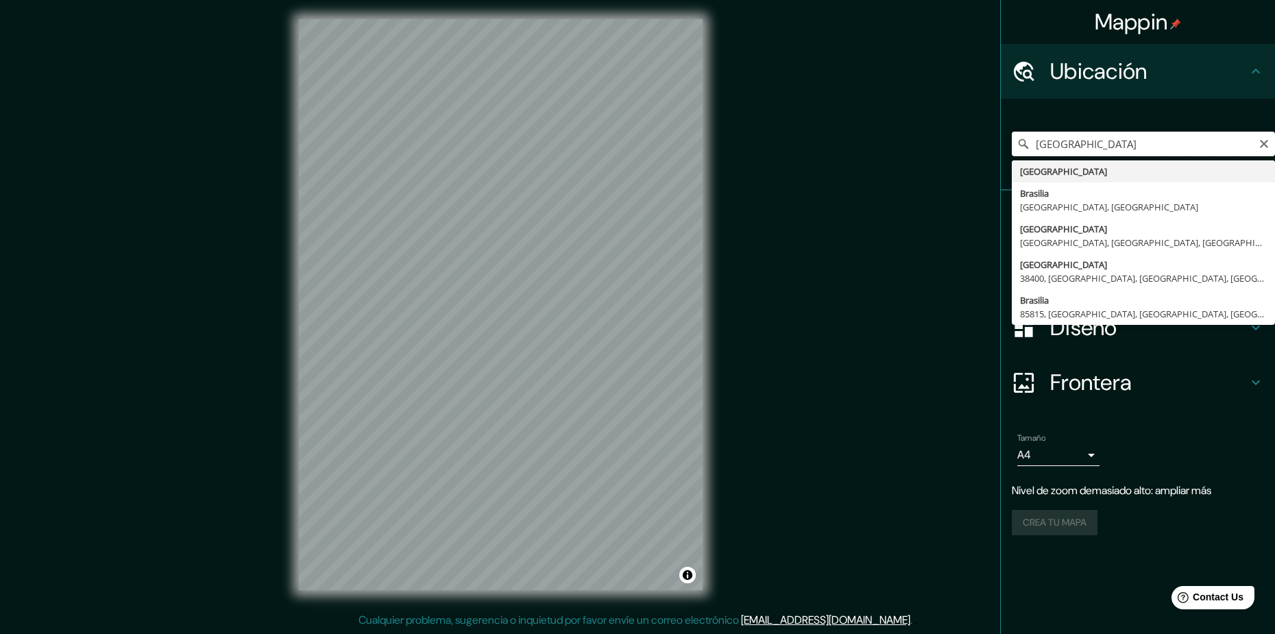
click at [1099, 154] on input "[GEOGRAPHIC_DATA]" at bounding box center [1143, 144] width 263 height 25
type input "[GEOGRAPHIC_DATA], [GEOGRAPHIC_DATA], [GEOGRAPHIC_DATA]"
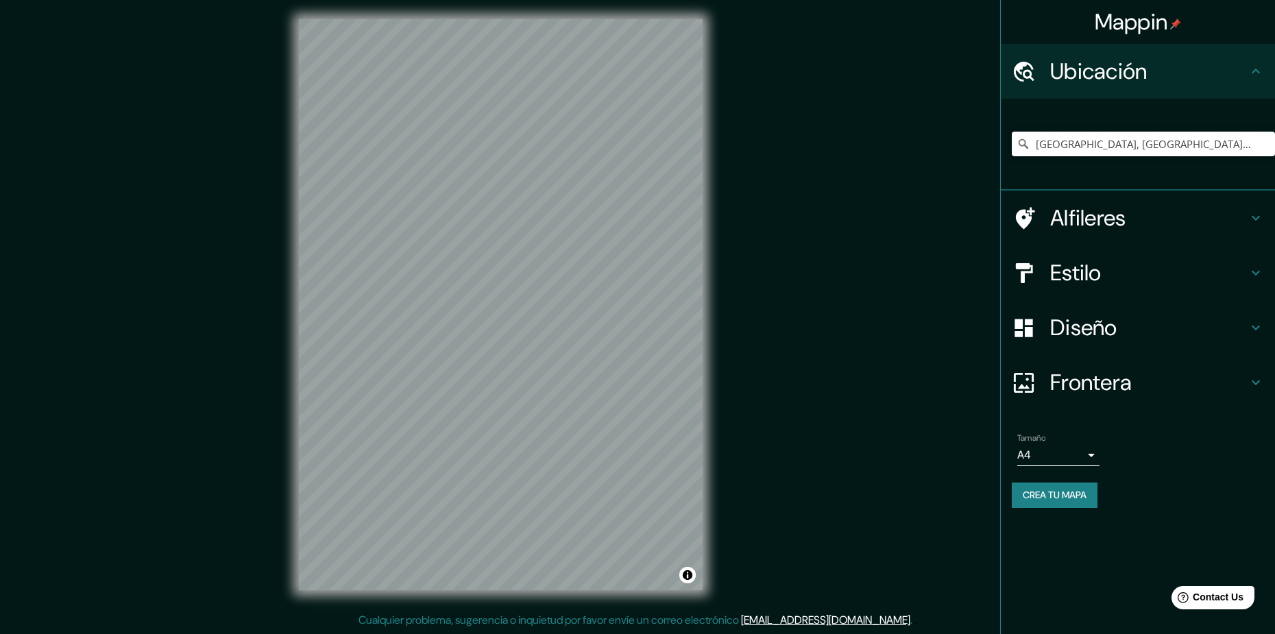
click at [1173, 148] on input "[GEOGRAPHIC_DATA], [GEOGRAPHIC_DATA], [GEOGRAPHIC_DATA]" at bounding box center [1143, 144] width 263 height 25
click at [1264, 145] on icon "Clear" at bounding box center [1264, 144] width 8 height 8
click at [1181, 150] on input "Pick your city or area" at bounding box center [1143, 144] width 263 height 25
drag, startPoint x: 1189, startPoint y: 144, endPoint x: 987, endPoint y: 163, distance: 202.4
click at [987, 163] on div "Mappin Ubicación Brasil Brasil Brasilia Distrito Federal, Brasil Brasilândia Sã…" at bounding box center [637, 315] width 1275 height 637
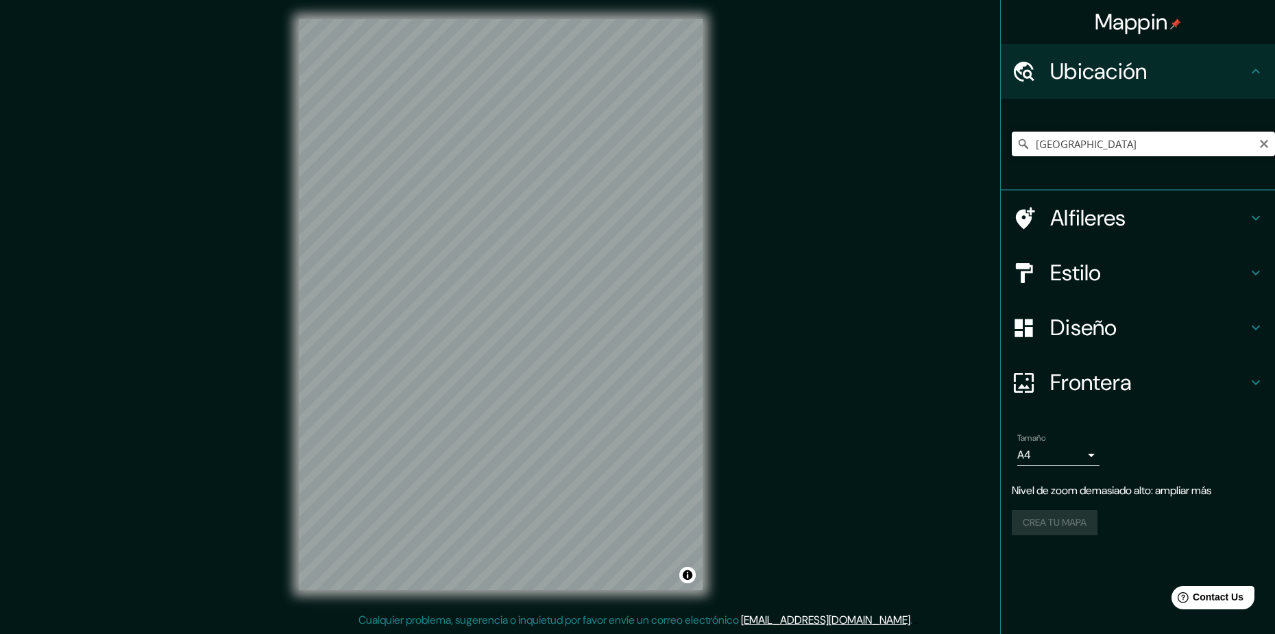
click at [1104, 147] on input "Perú" at bounding box center [1143, 144] width 263 height 25
click at [1020, 147] on icon at bounding box center [1024, 144] width 14 height 14
click at [1105, 141] on input "Perú" at bounding box center [1143, 144] width 263 height 25
click at [857, 206] on div "Mappin Ubicación Perú Perú Peru Indiana, Estados Unidos Peru Illinois, Estados …" at bounding box center [637, 315] width 1275 height 637
click at [1108, 311] on div "Diseño" at bounding box center [1138, 327] width 274 height 55
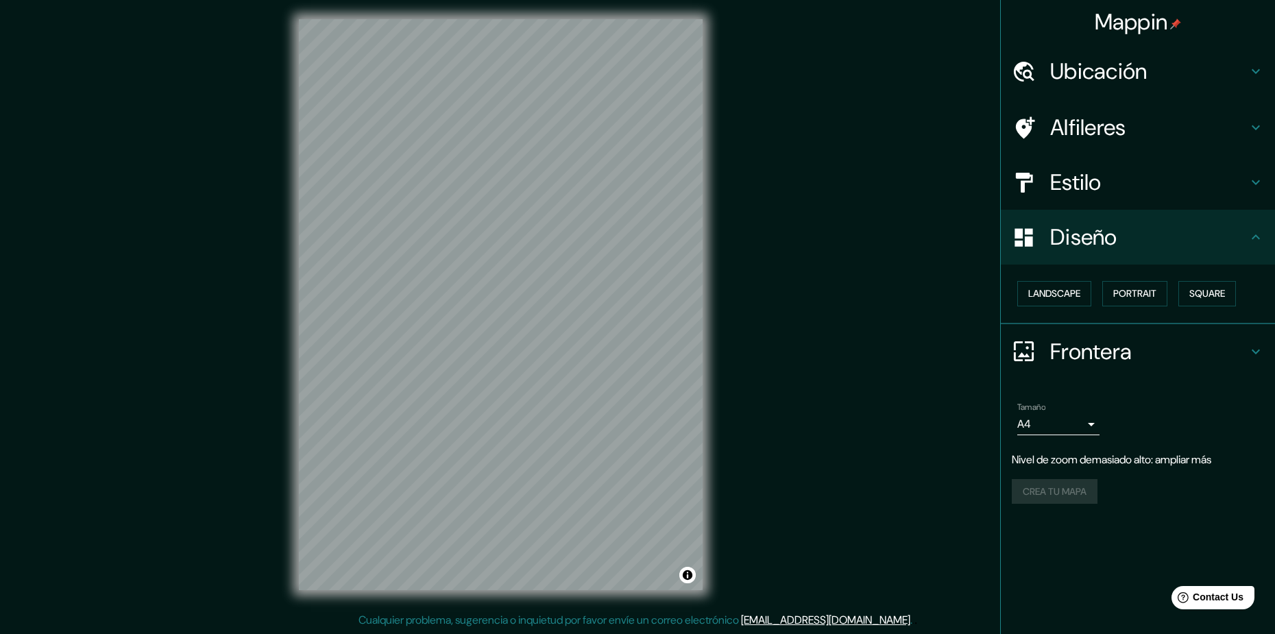
click at [1066, 178] on h4 "Estilo" at bounding box center [1148, 182] width 197 height 27
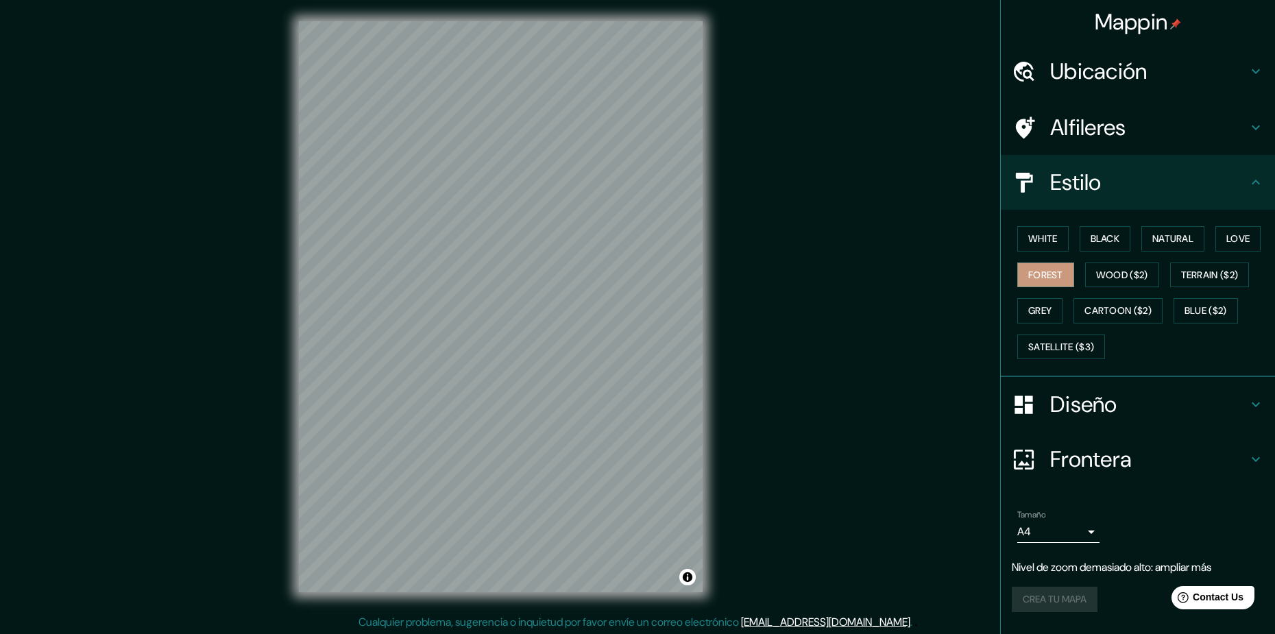
scroll to position [0, 0]
click at [1132, 175] on h4 "Estilo" at bounding box center [1148, 182] width 197 height 27
click at [1125, 78] on h4 "Ubicación" at bounding box center [1148, 71] width 197 height 27
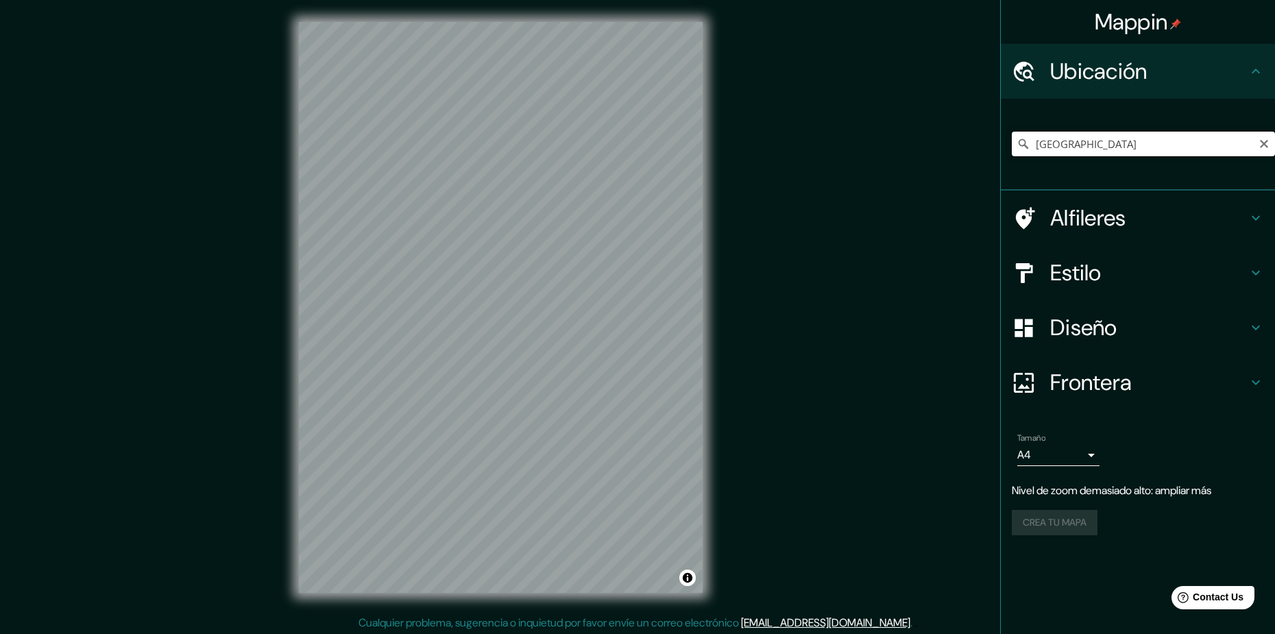
click at [1107, 137] on input "Perú" at bounding box center [1143, 144] width 263 height 25
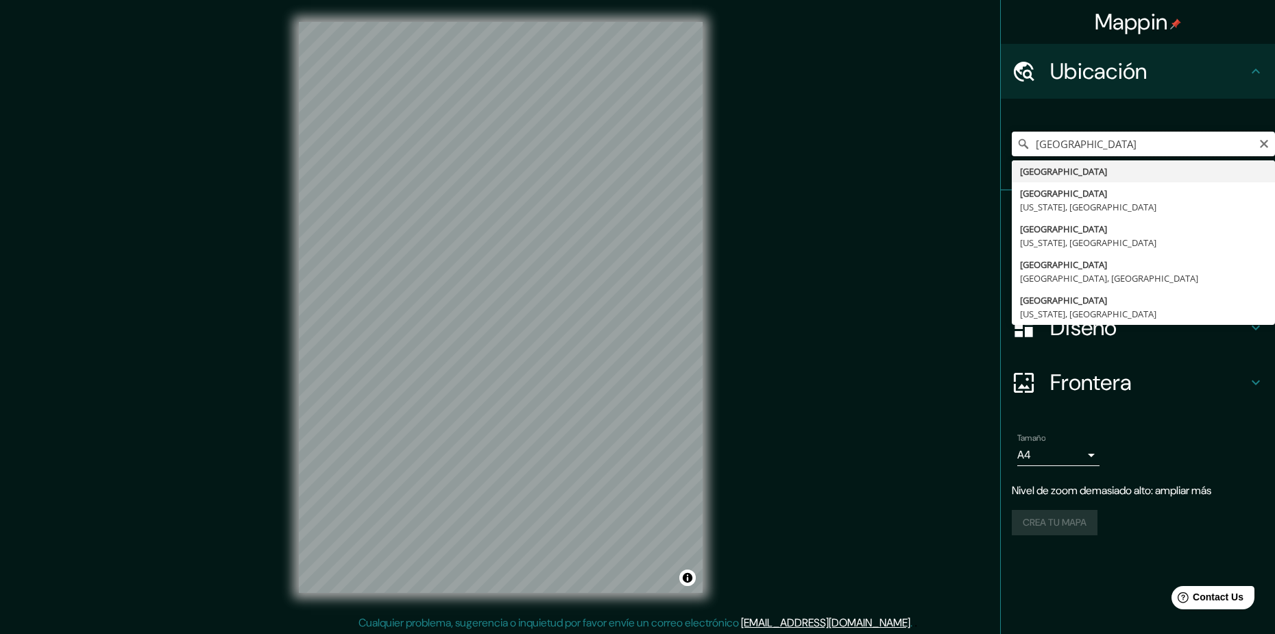
drag, startPoint x: 1105, startPoint y: 137, endPoint x: 1018, endPoint y: 143, distance: 86.6
click at [1018, 143] on div "Perú Perú Peru Indiana, Estados Unidos Peru Illinois, Estados Unidos Peru Nueva…" at bounding box center [1143, 144] width 263 height 25
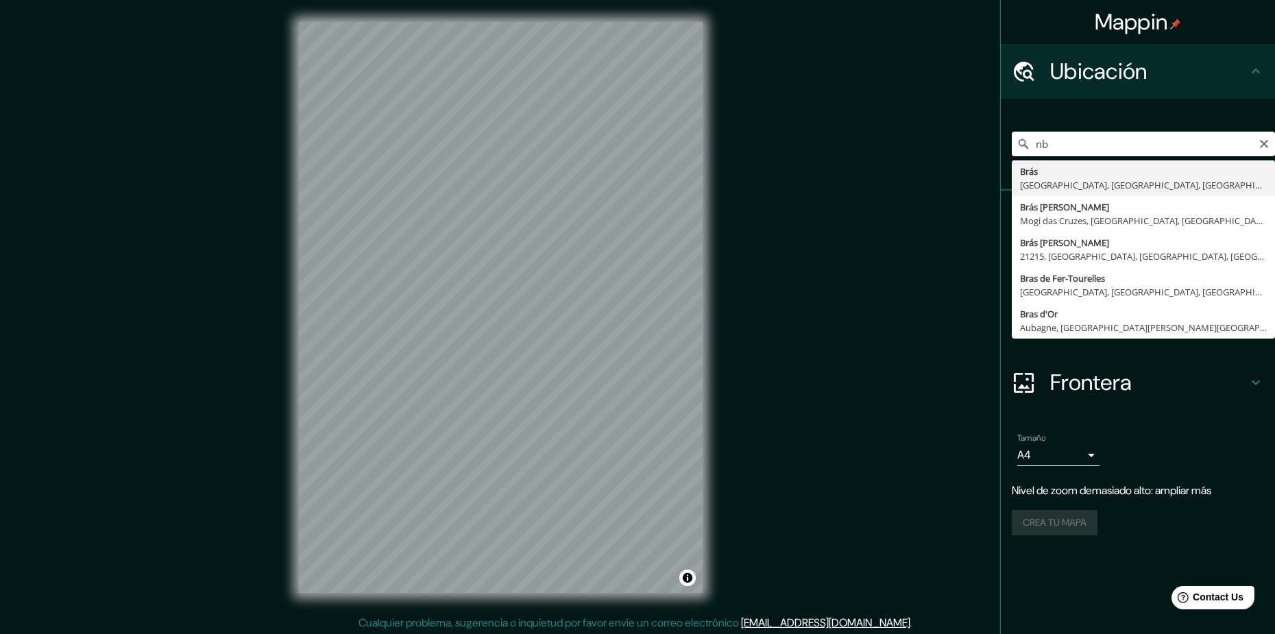
type input "n"
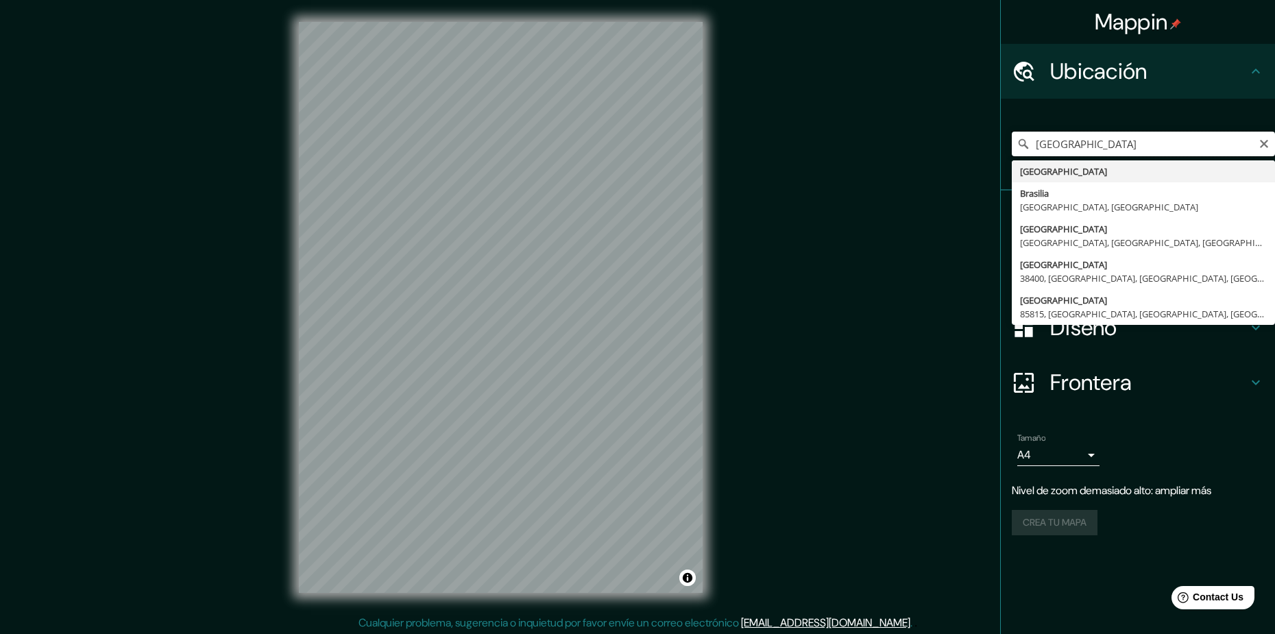
type input "[GEOGRAPHIC_DATA]"
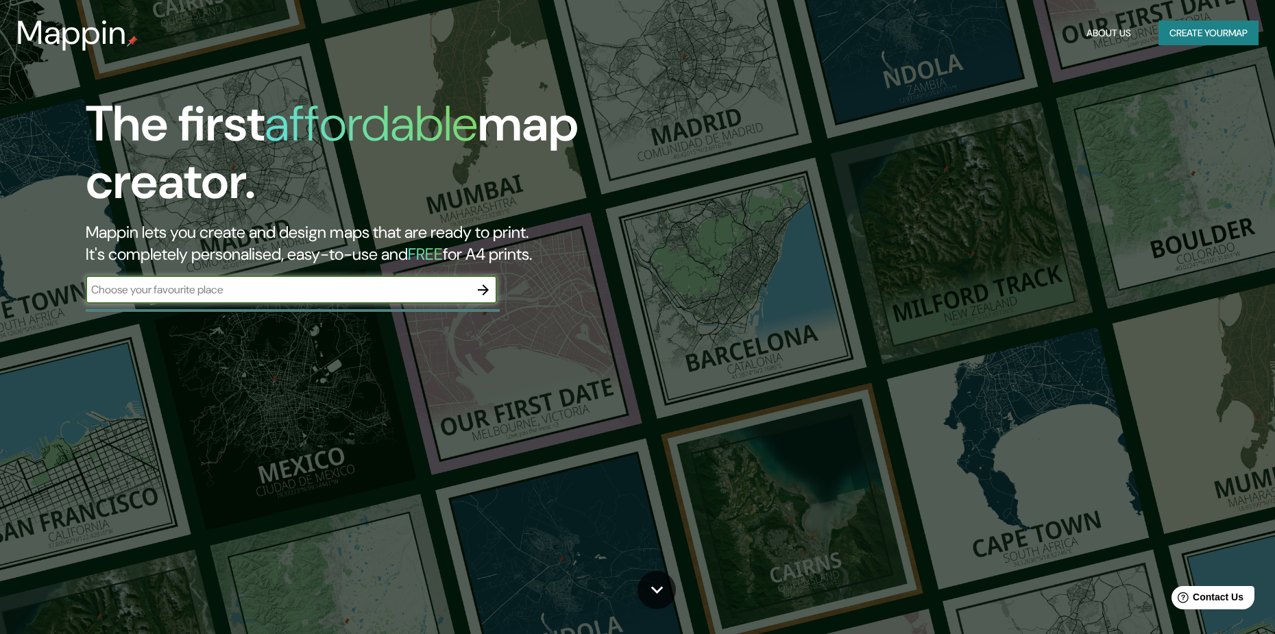
click at [276, 292] on input "text" at bounding box center [278, 290] width 384 height 16
drag, startPoint x: 173, startPoint y: 295, endPoint x: 113, endPoint y: 296, distance: 59.7
click at [113, 296] on input "Brasilia" at bounding box center [278, 290] width 384 height 16
type input "[GEOGRAPHIC_DATA]"
click at [488, 292] on icon "button" at bounding box center [483, 290] width 16 height 16
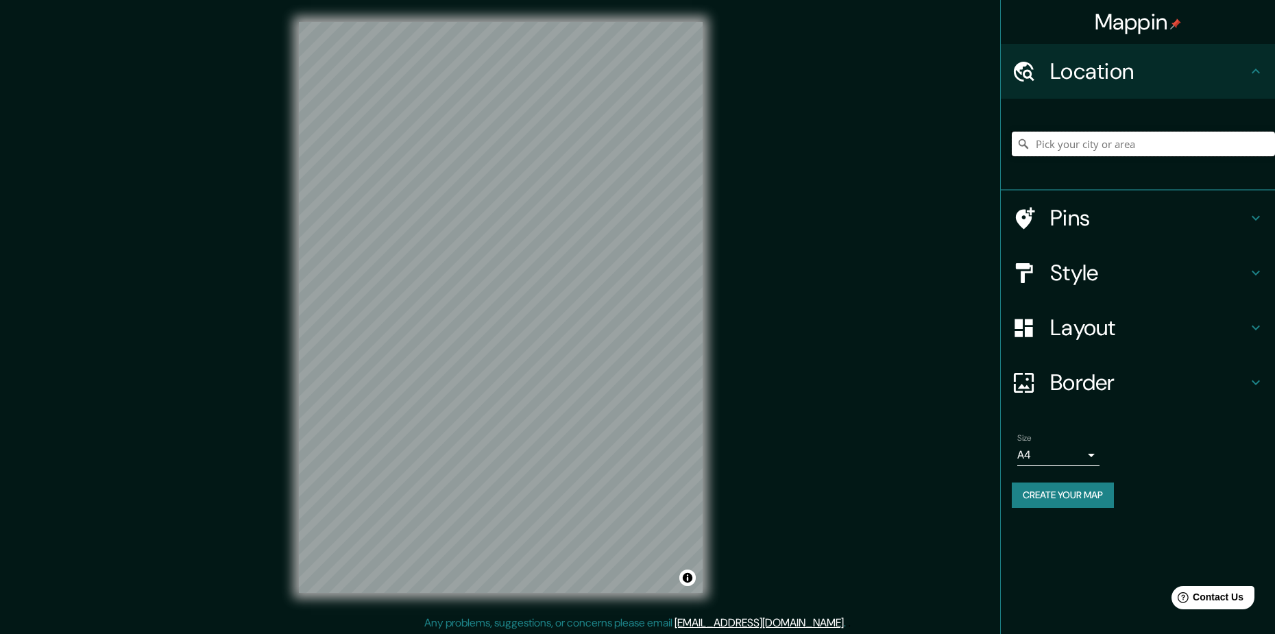
click at [1133, 135] on input "Pick your city or area" at bounding box center [1143, 144] width 263 height 25
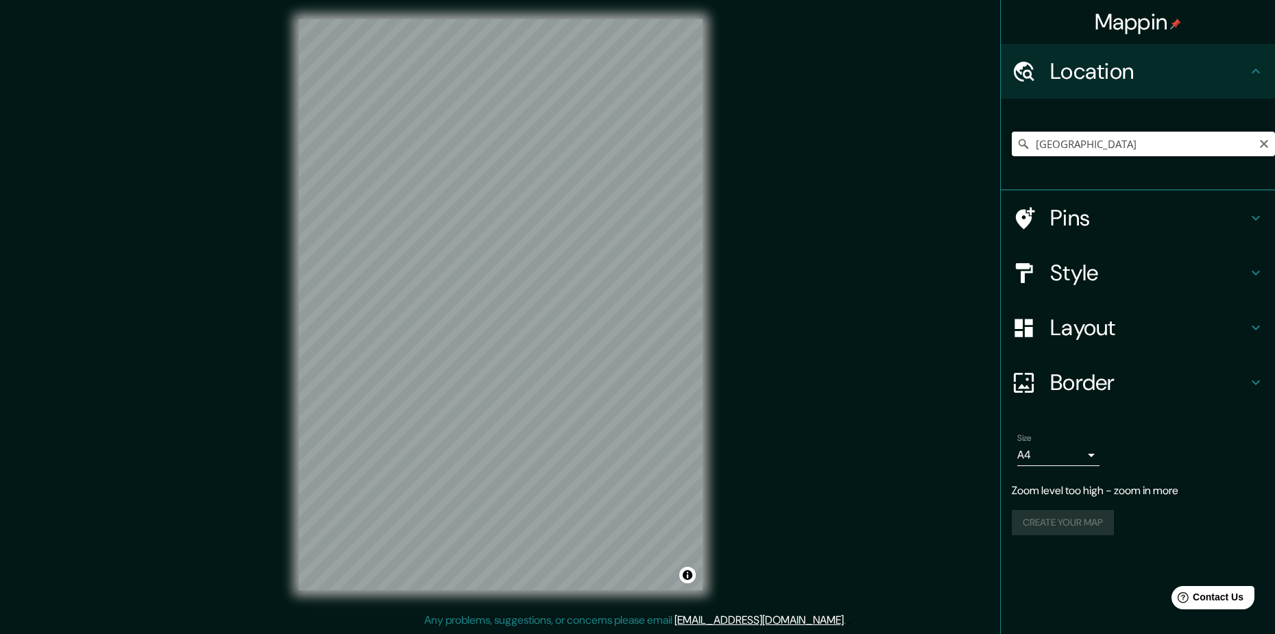
click at [1117, 136] on input "[GEOGRAPHIC_DATA]" at bounding box center [1143, 144] width 263 height 25
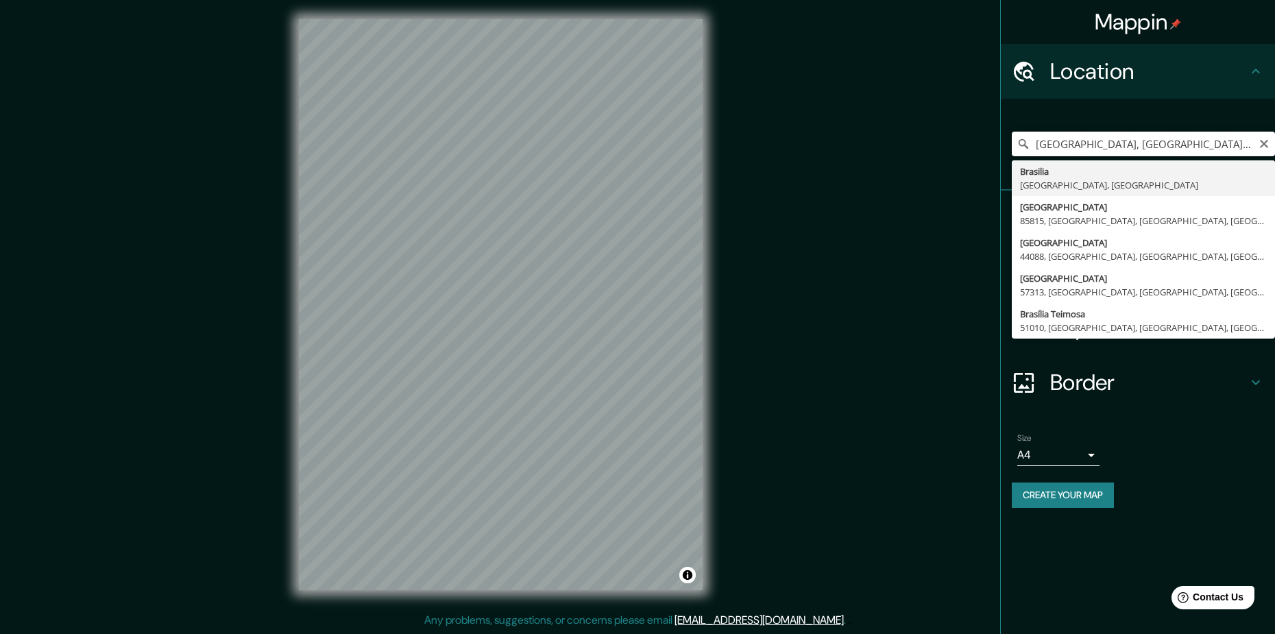
click at [1117, 141] on input "[GEOGRAPHIC_DATA], [GEOGRAPHIC_DATA], [GEOGRAPHIC_DATA]" at bounding box center [1143, 144] width 263 height 25
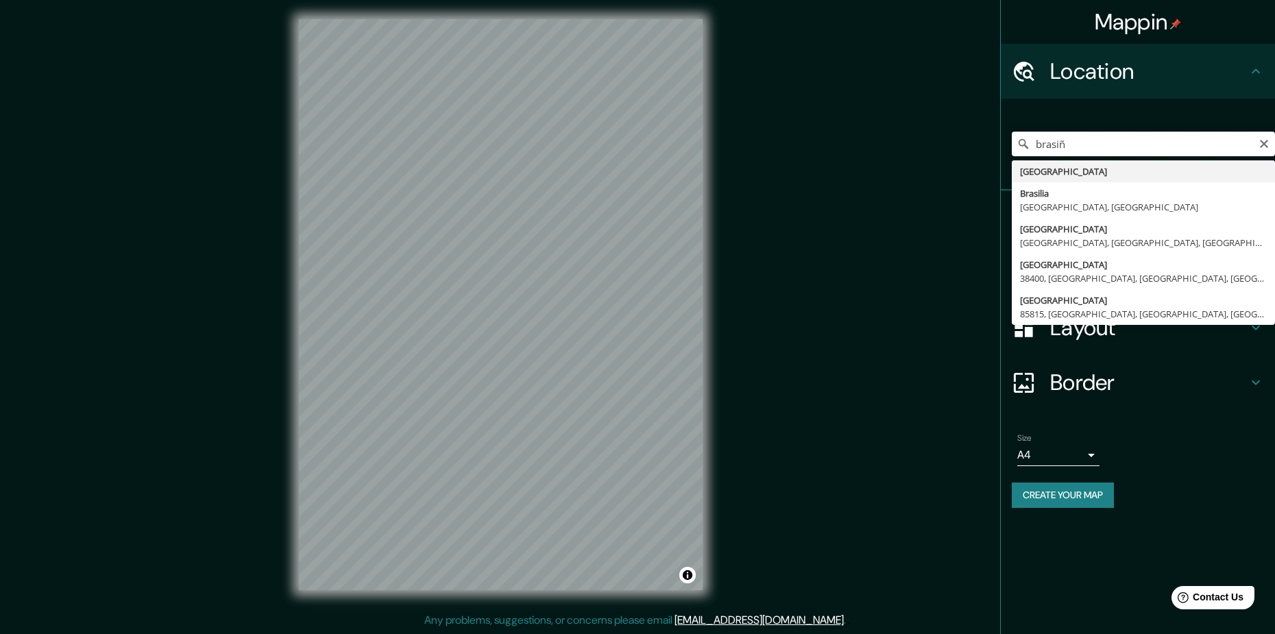
type input "[GEOGRAPHIC_DATA]"
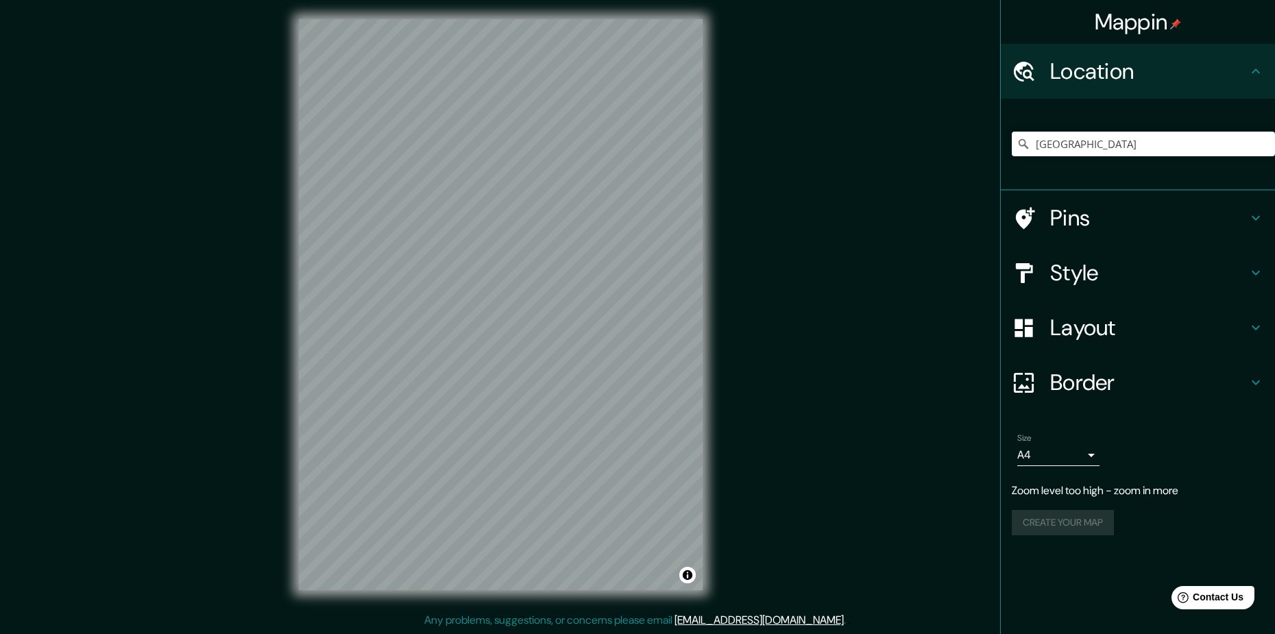
scroll to position [0, 0]
